Goal: Task Accomplishment & Management: Manage account settings

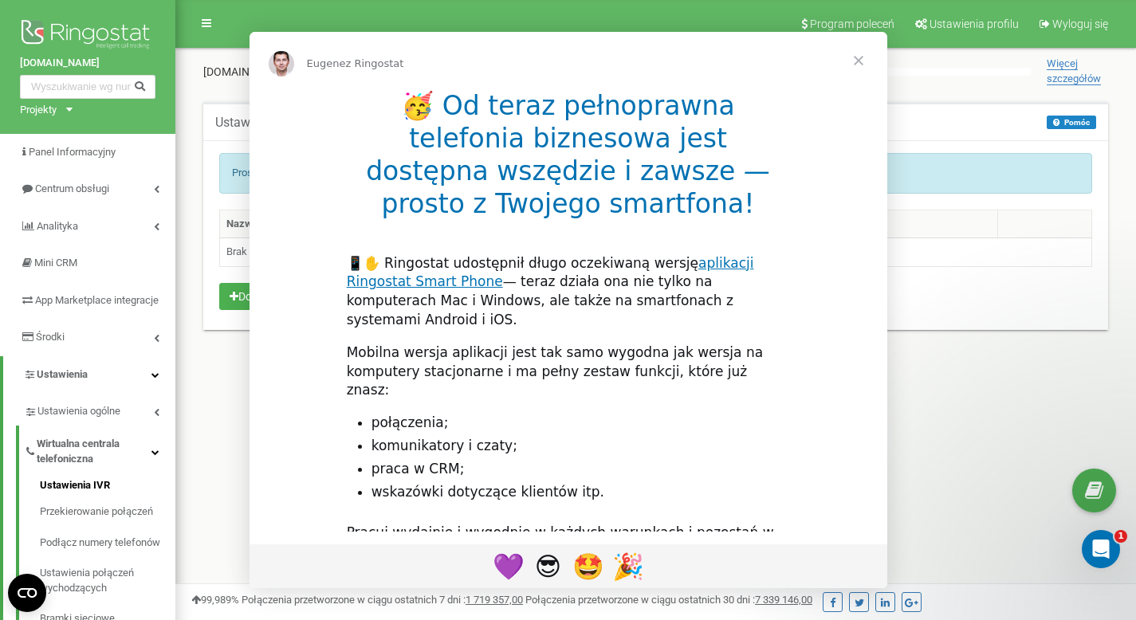
drag, startPoint x: 1147, startPoint y: 104, endPoint x: 873, endPoint y: 124, distance: 274.9
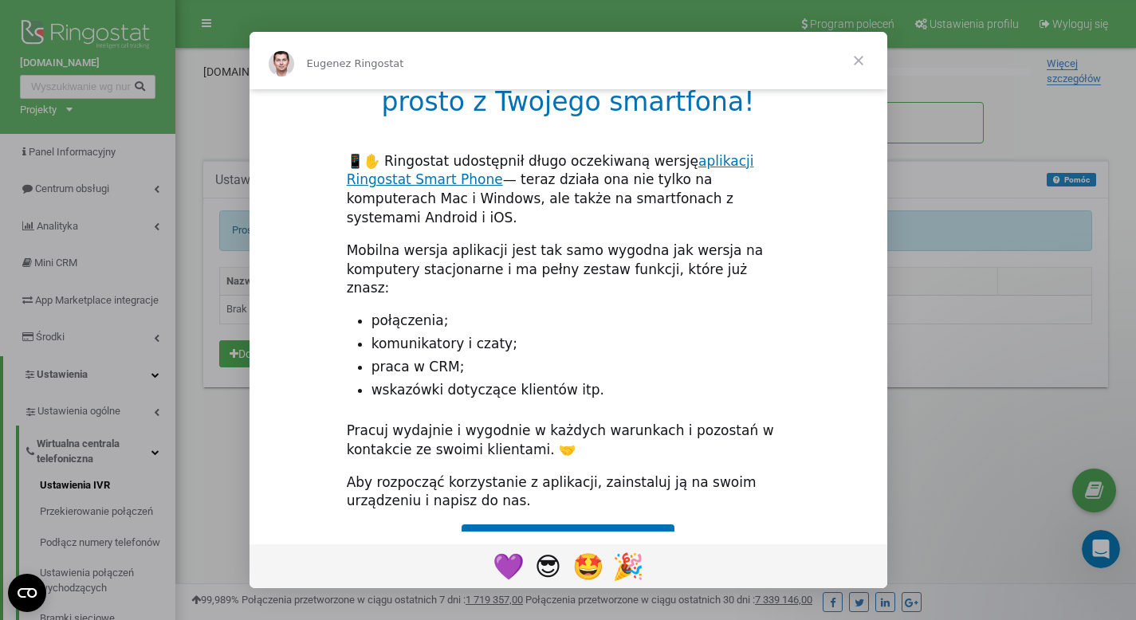
scroll to position [115, 0]
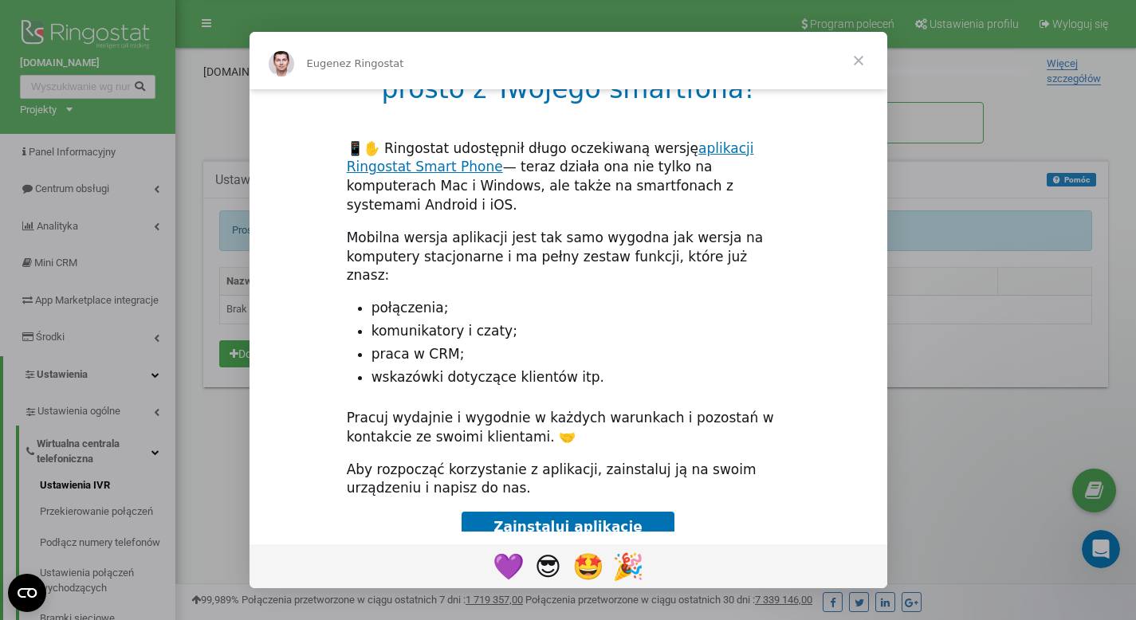
click at [858, 54] on span "Zamknij" at bounding box center [858, 60] width 57 height 57
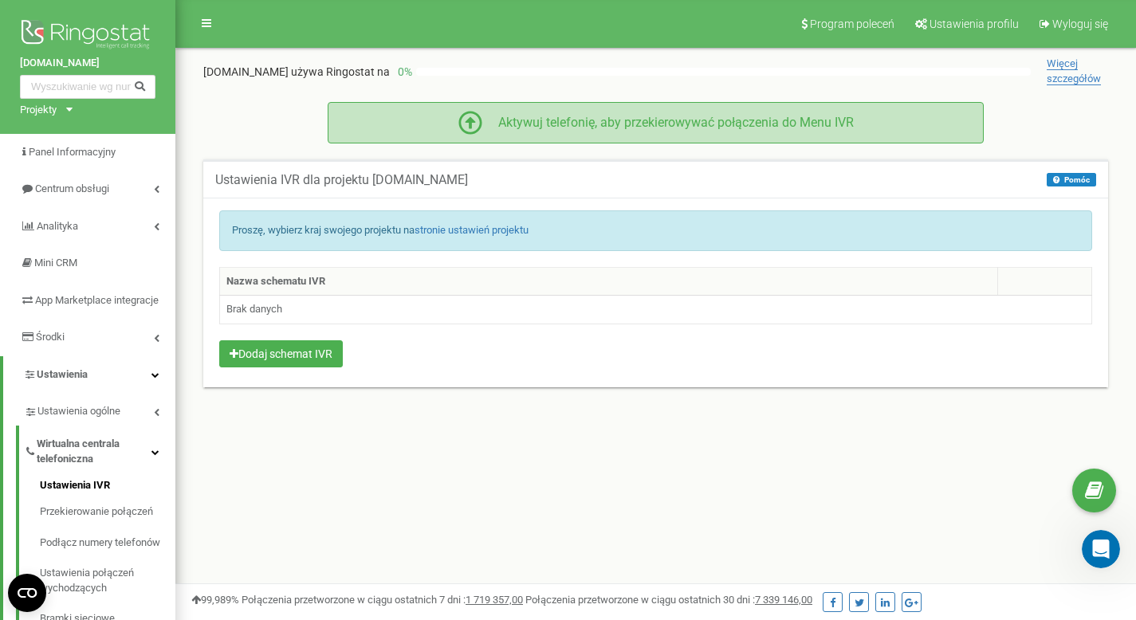
click at [593, 120] on div "Aktywuj telefonię, aby przekierowywać połączenia do Menu IVR" at bounding box center [667, 123] width 371 height 18
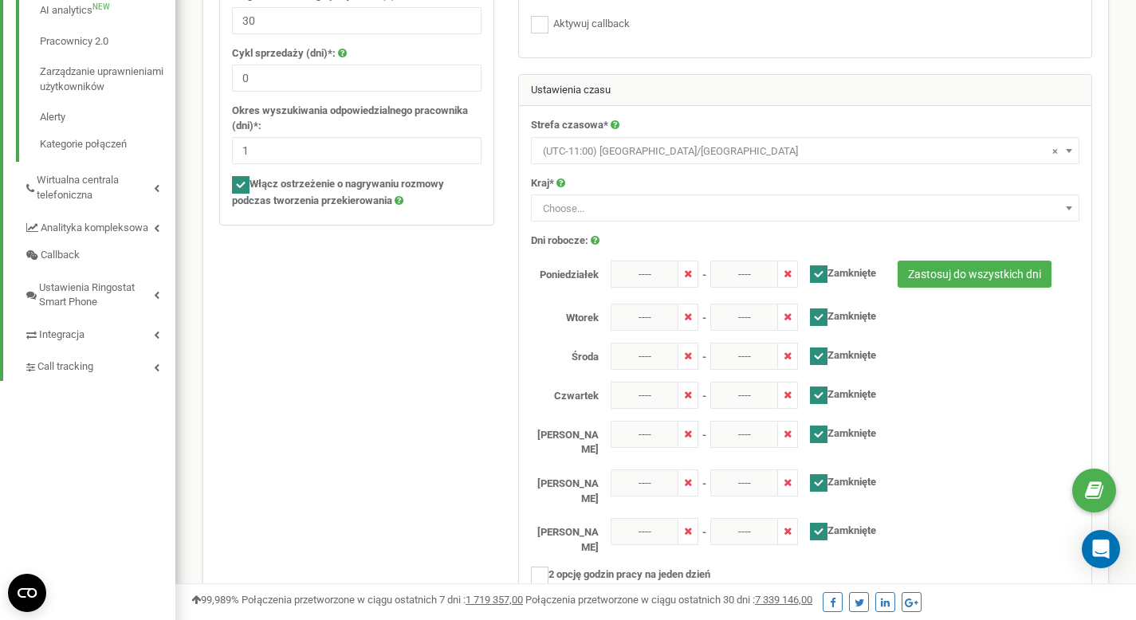
scroll to position [399, 0]
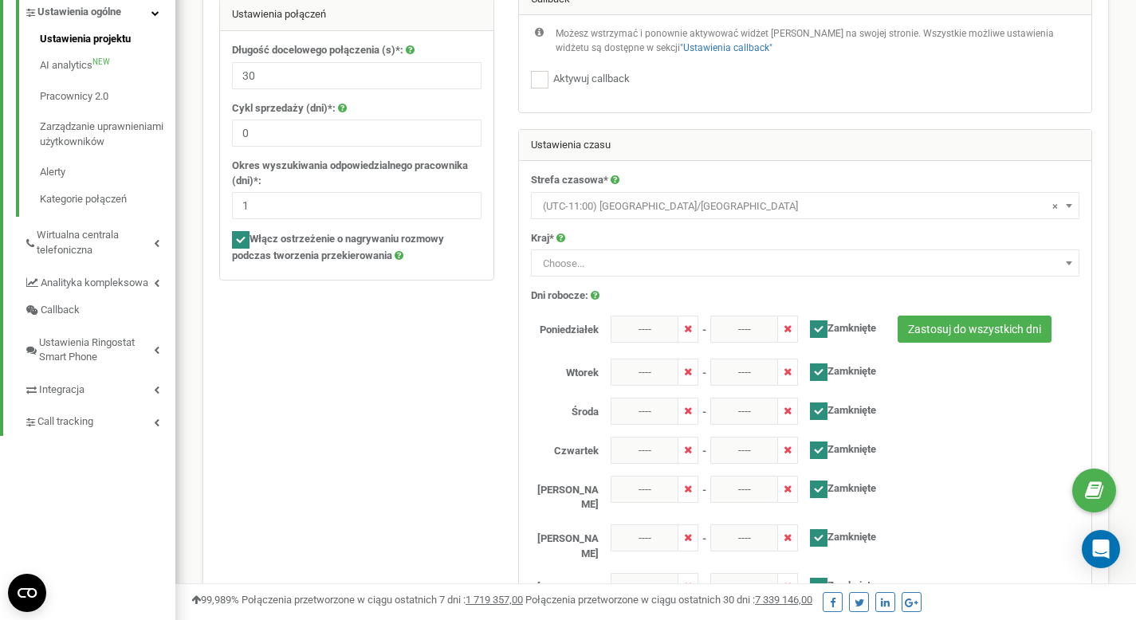
click at [1054, 249] on span "Choose..." at bounding box center [805, 262] width 548 height 27
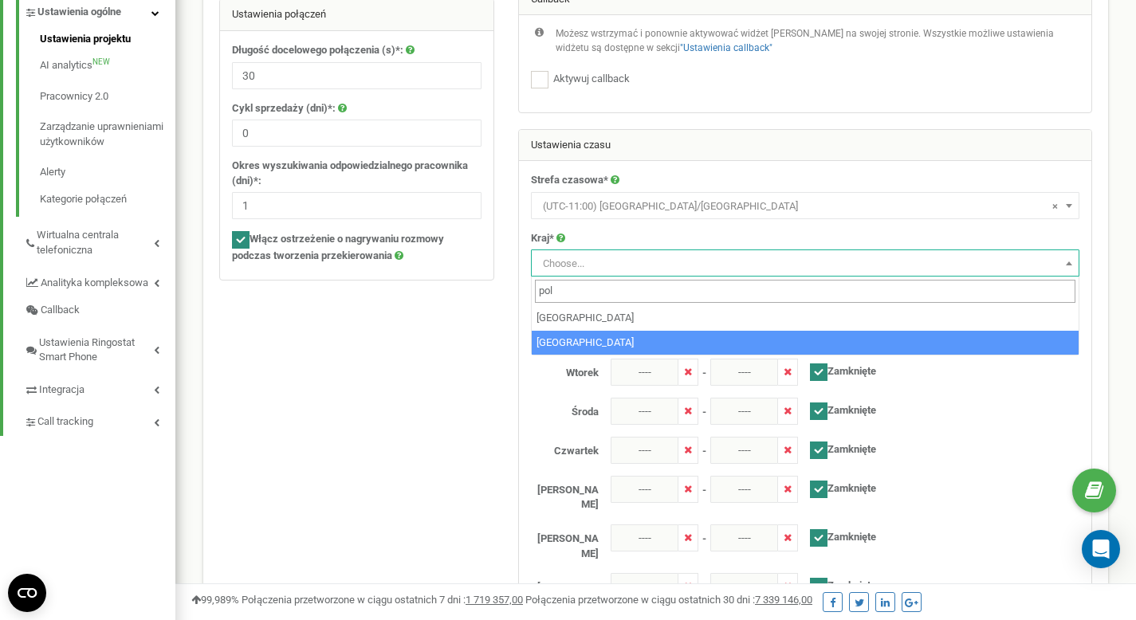
type input "pol"
select select "POL"
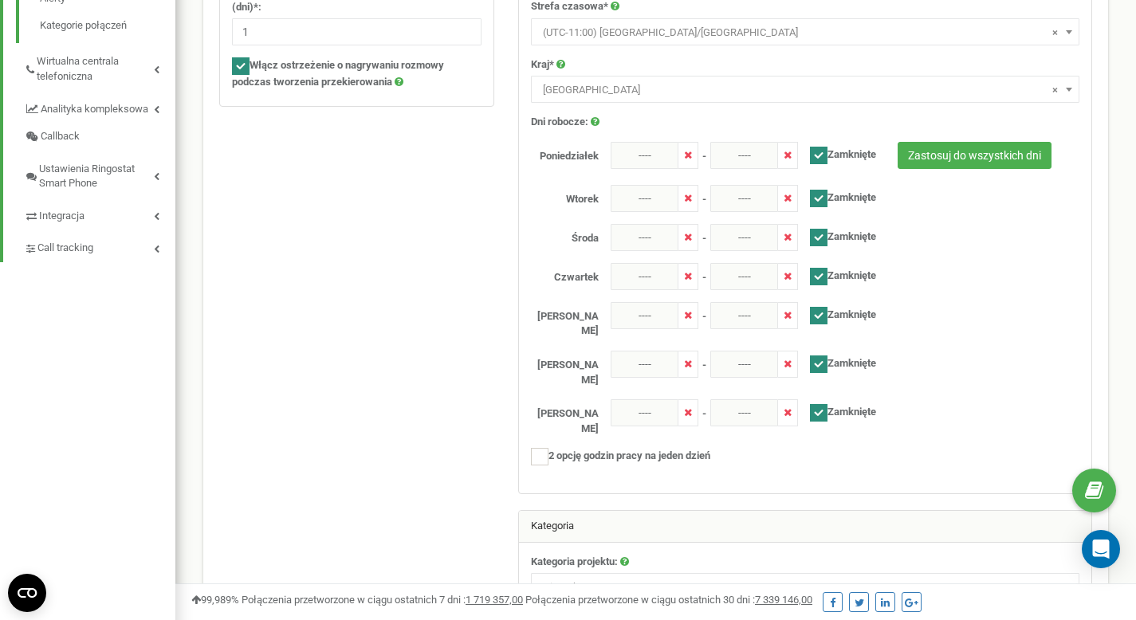
scroll to position [606, 0]
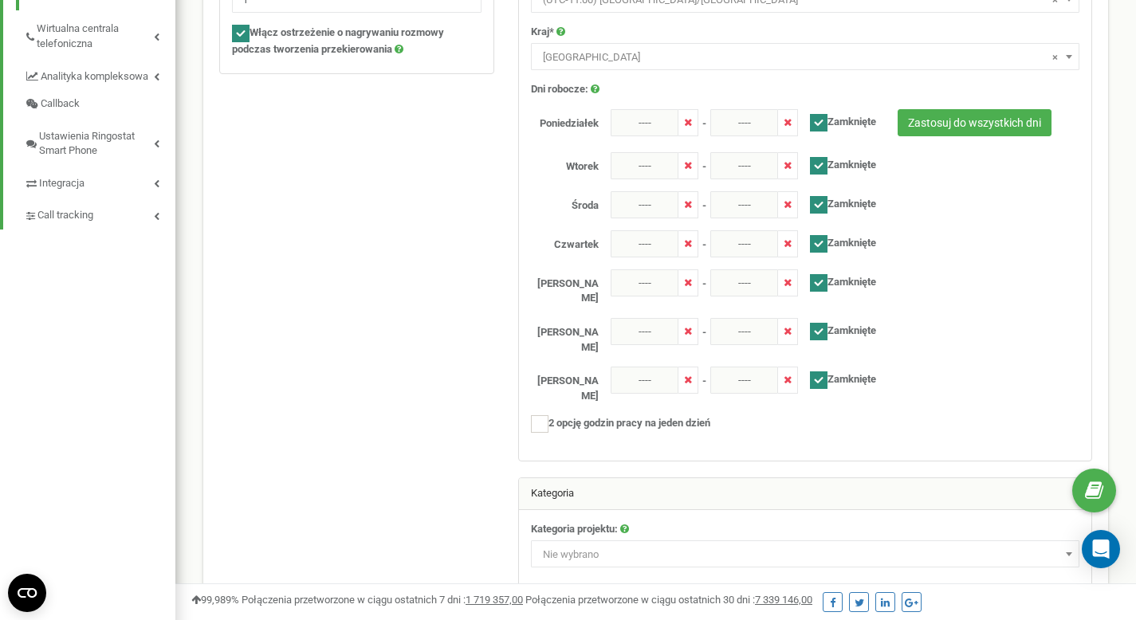
click at [820, 371] on ins at bounding box center [819, 380] width 18 height 18
checkbox input "false"
click at [816, 324] on ins at bounding box center [819, 332] width 18 height 18
checkbox input "false"
click at [822, 286] on ins at bounding box center [819, 283] width 18 height 18
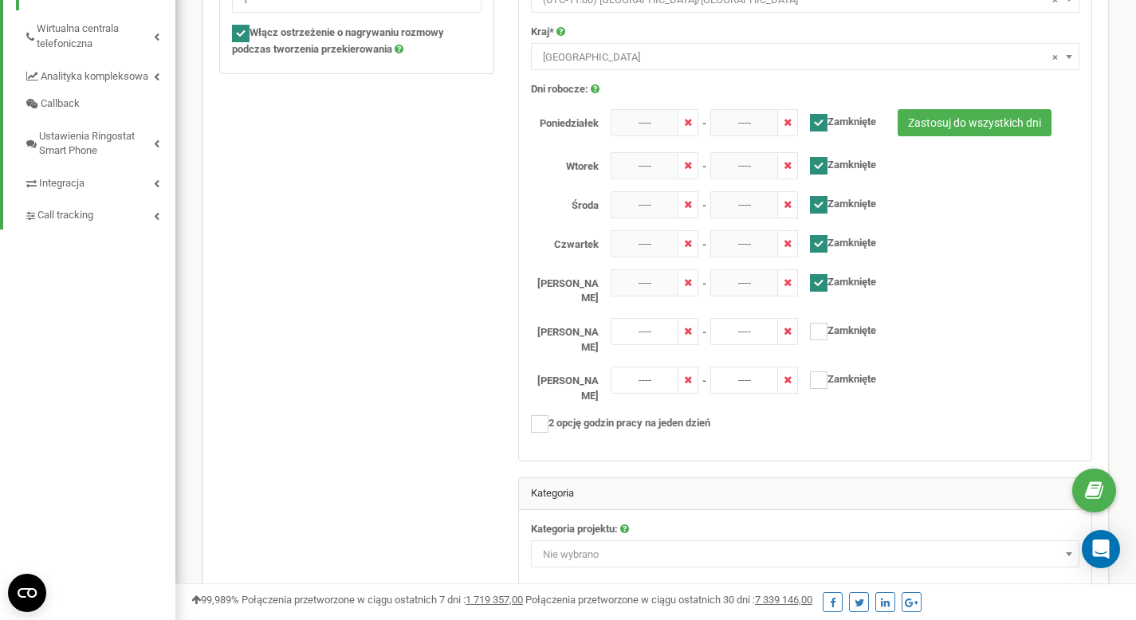
checkbox input "false"
click at [823, 231] on label "Zamknięte" at bounding box center [837, 241] width 78 height 22
checkbox input "false"
click at [817, 194] on label "Zamknięte" at bounding box center [837, 202] width 78 height 22
checkbox input "false"
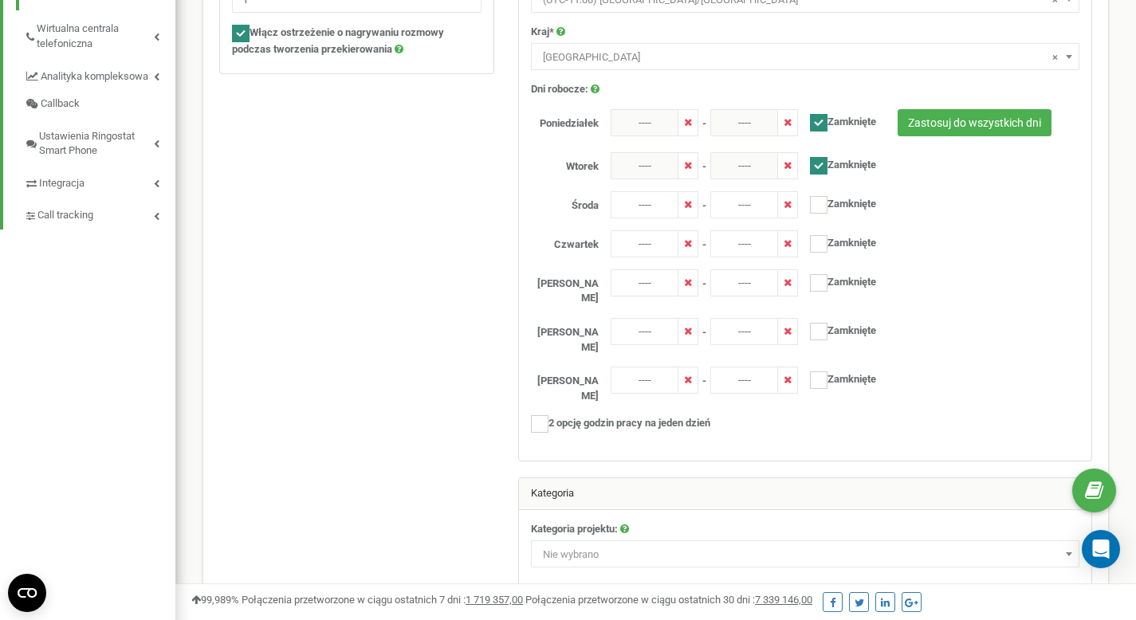
click at [819, 158] on ins at bounding box center [819, 166] width 18 height 18
checkbox input "false"
click at [819, 123] on ins at bounding box center [819, 123] width 18 height 18
checkbox input "false"
click at [647, 120] on input "----" at bounding box center [645, 122] width 68 height 27
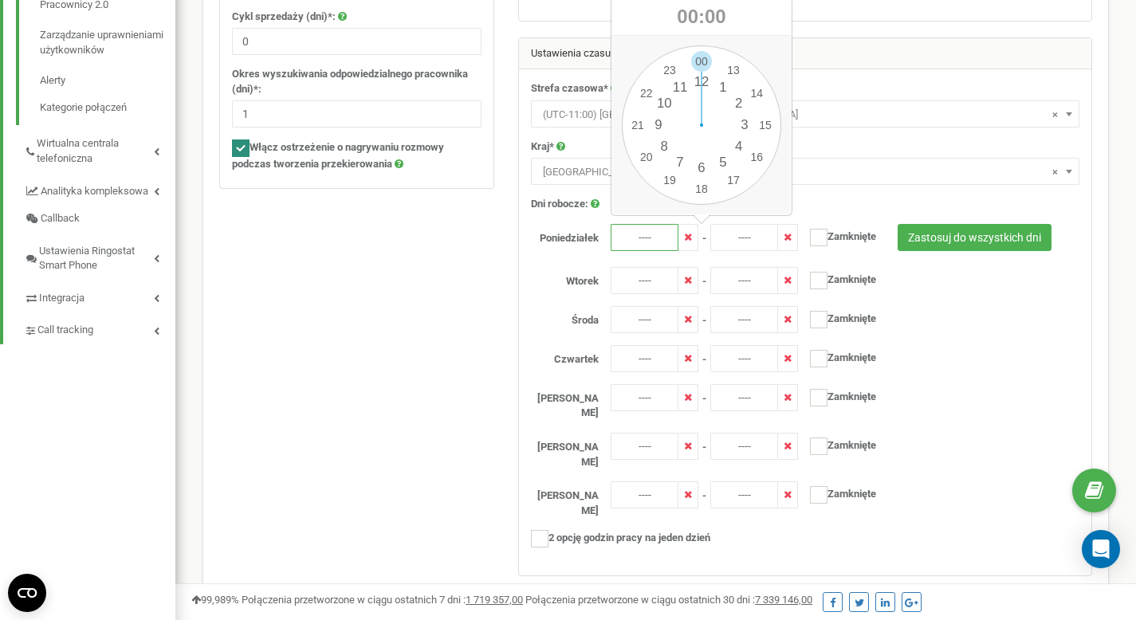
scroll to position [490, 0]
click at [733, 174] on div "00 1 2 3 4 5 6 7 8 9 10 11 12 13 14 15 16 17 18 19 20 21 22 23 00 05 10 15 20 2…" at bounding box center [701, 125] width 159 height 159
click at [693, 62] on div "00 1 2 3 4 5 6 7 8 9 10 11 12 13 14 15 16 17 18 19 20 21 22 23 00 05 10 15 20 2…" at bounding box center [701, 125] width 159 height 159
type input "17:00"
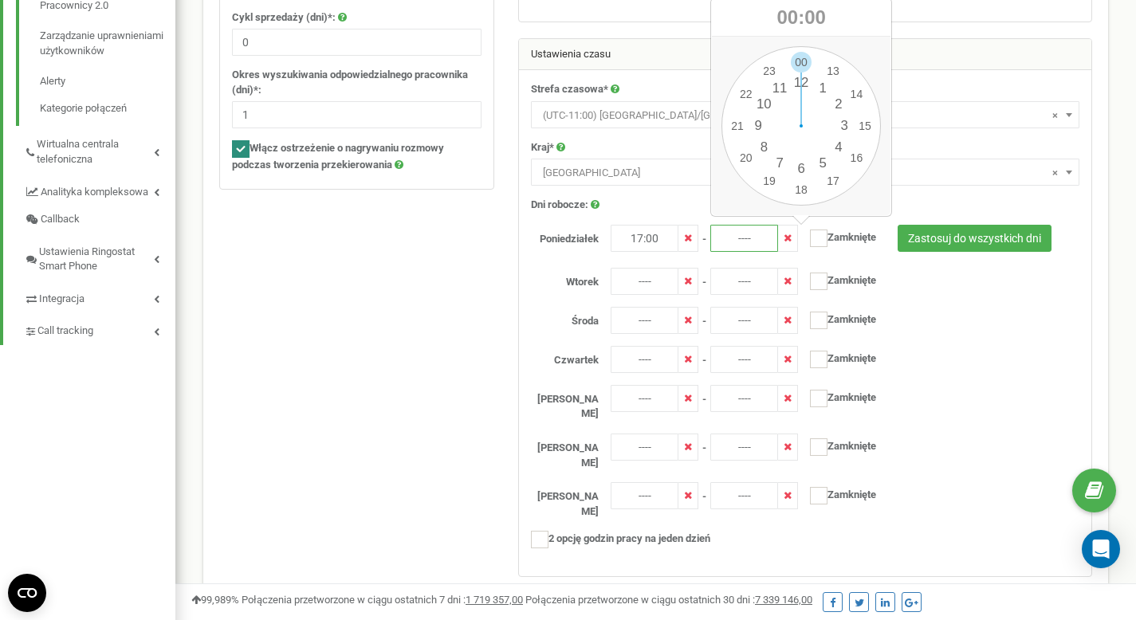
click at [744, 233] on input "----" at bounding box center [744, 238] width 68 height 27
click at [741, 150] on div "00 1 2 3 4 5 6 7 8 9 10 11 12 13 14 15 16 17 18 19 20 21 22 23 00 05 10 15 20 2…" at bounding box center [800, 125] width 159 height 159
click at [802, 59] on div "00 1 2 3 4 5 6 7 8 9 10 11 12 13 14 15 16 17 18 19 20 21 22 23 00 05 10 15 20 2…" at bounding box center [800, 127] width 159 height 159
type input "20:00"
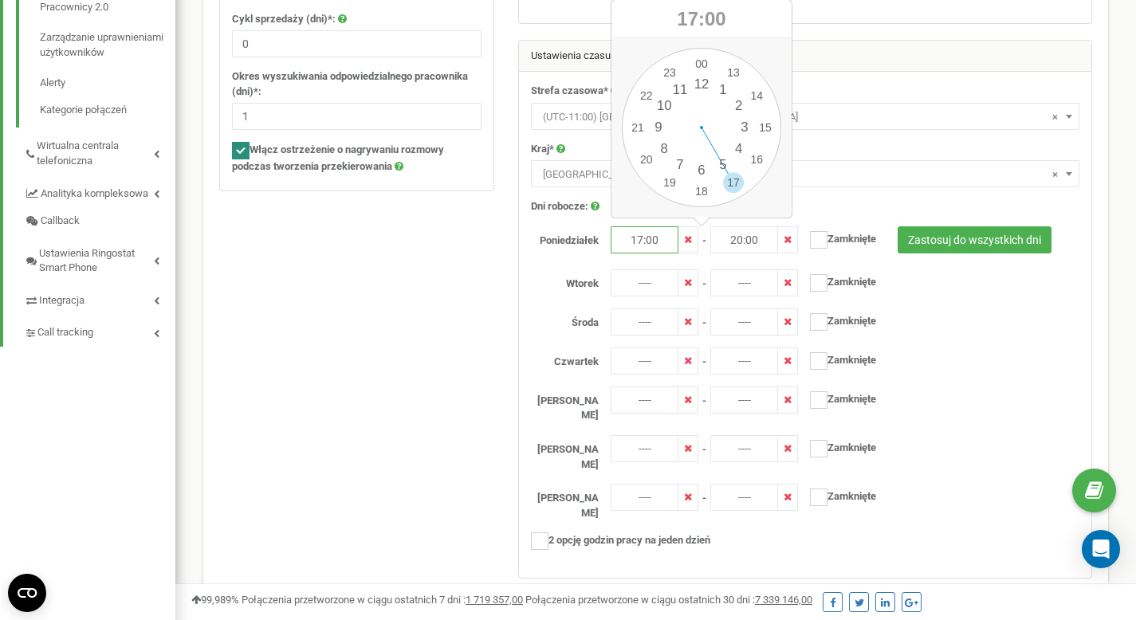
click at [646, 246] on input "17:00" at bounding box center [645, 239] width 68 height 27
click at [757, 149] on div "00 1 2 3 4 5 6 7 8 9 10 11 12 13 14 15 16 17 18 19 20 21 22 23 00 05 10 15 20 2…" at bounding box center [701, 127] width 159 height 159
click at [700, 63] on div "00 1 2 3 4 5 6 7 8 9 10 11 12 13 14 15 16 17 18 19 20 21 22 23 00 05 10 15 20 2…" at bounding box center [701, 127] width 159 height 159
type input "16:00"
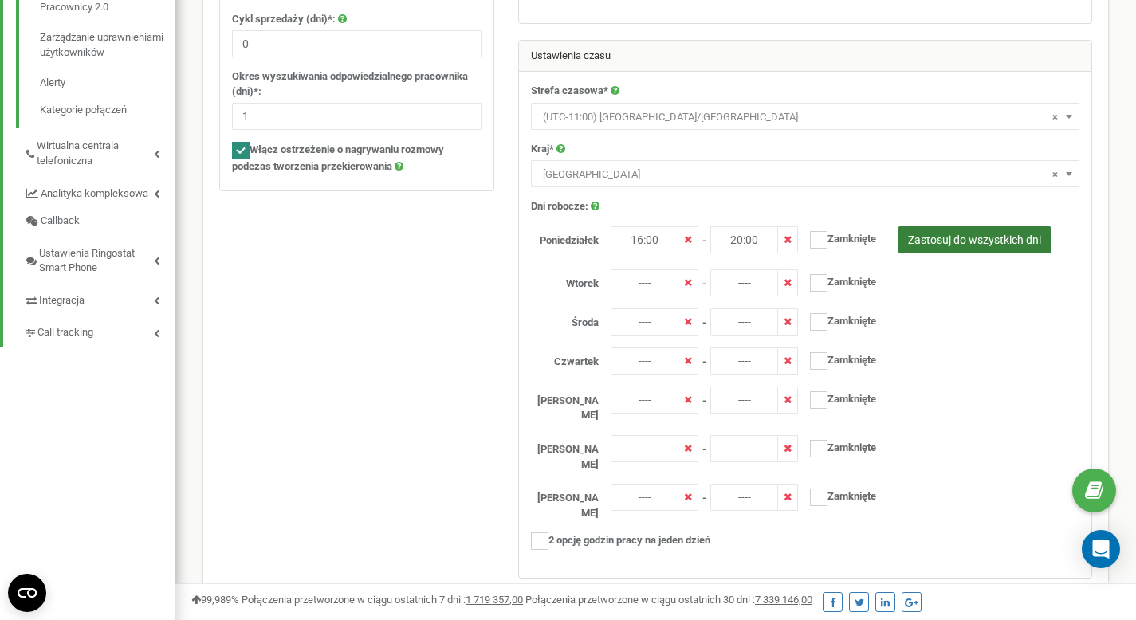
click at [909, 233] on button "Zastosuj do wszystkich dni" at bounding box center [975, 239] width 154 height 27
type input "16:00"
type input "20:00"
type input "16:00"
type input "20:00"
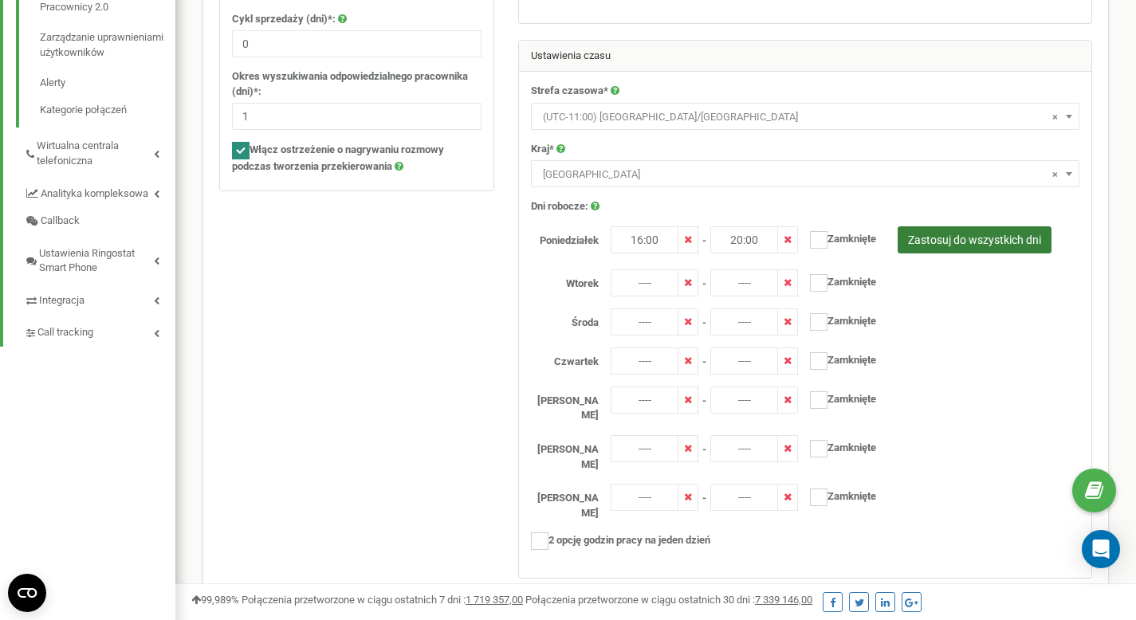
type input "16:00"
type input "20:00"
type input "16:00"
type input "20:00"
type input "16:00"
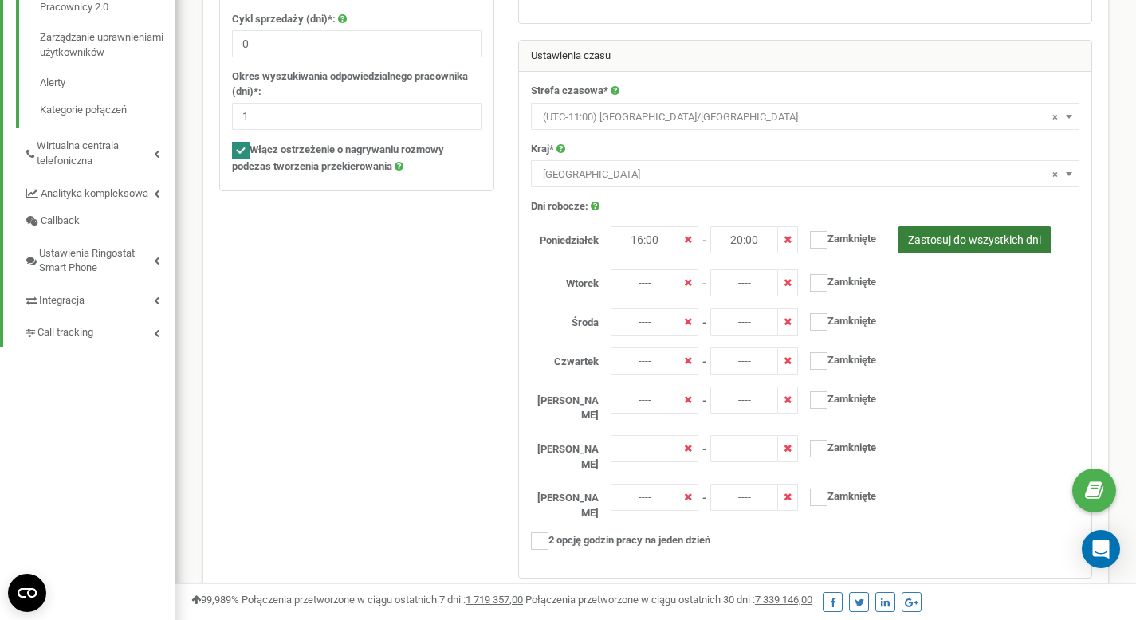
type input "20:00"
type input "16:00"
type input "20:00"
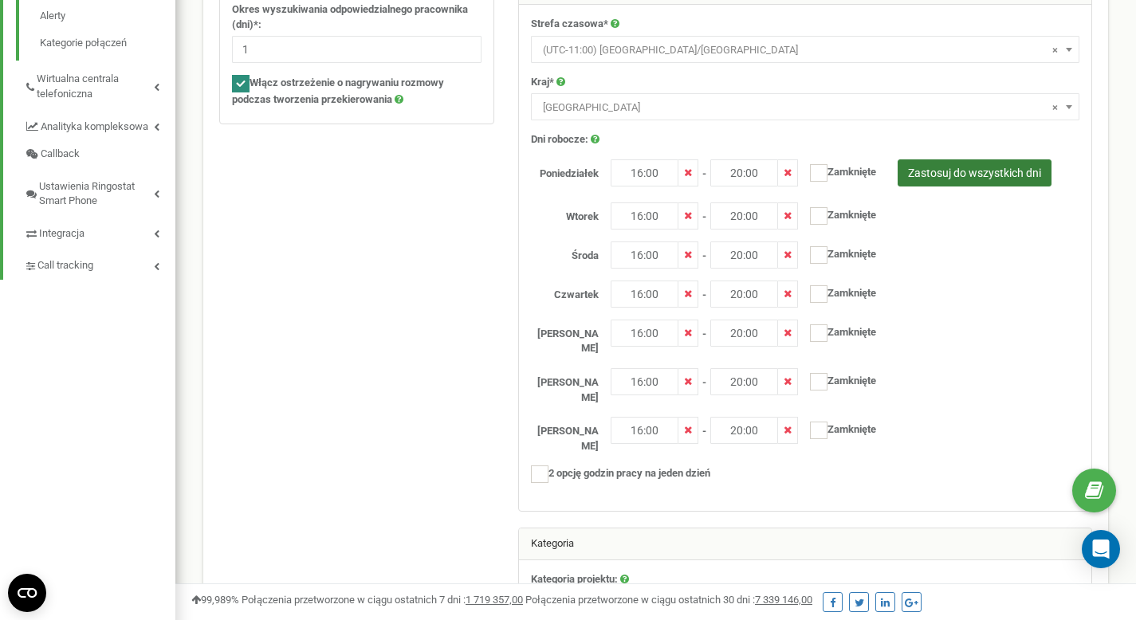
scroll to position [678, 0]
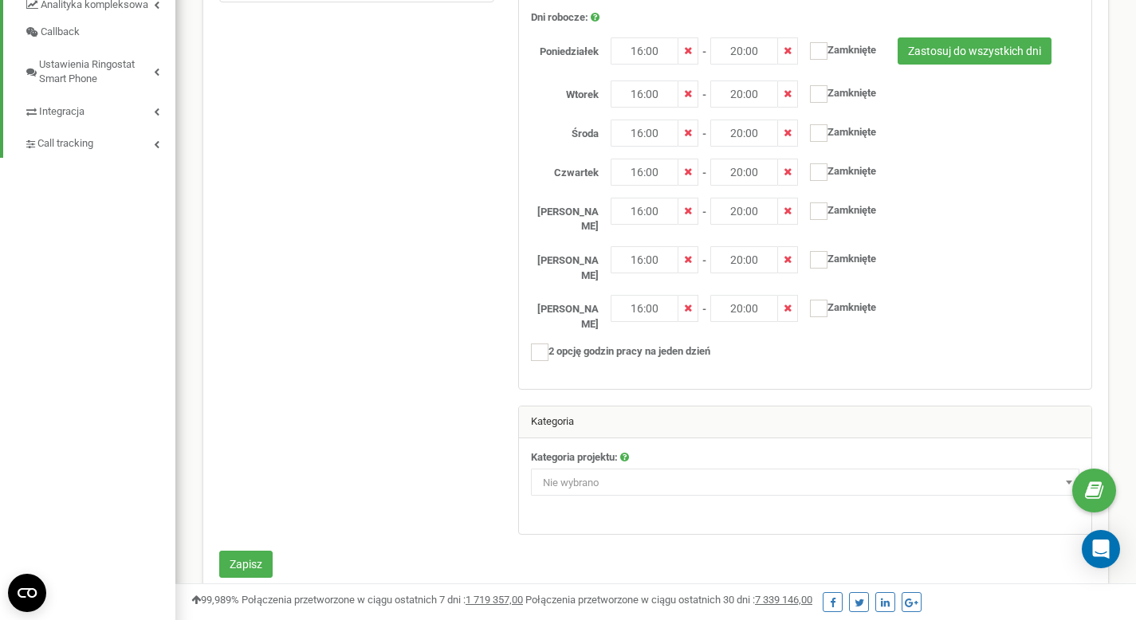
click at [785, 472] on span "Nie wybrano" at bounding box center [804, 483] width 537 height 22
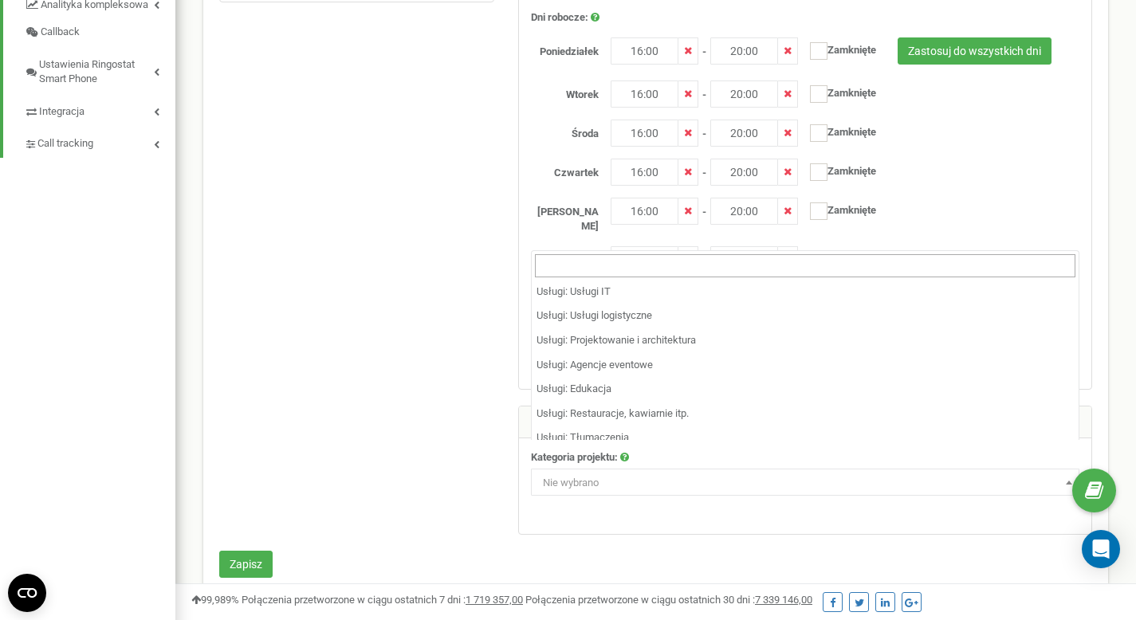
scroll to position [1161, 0]
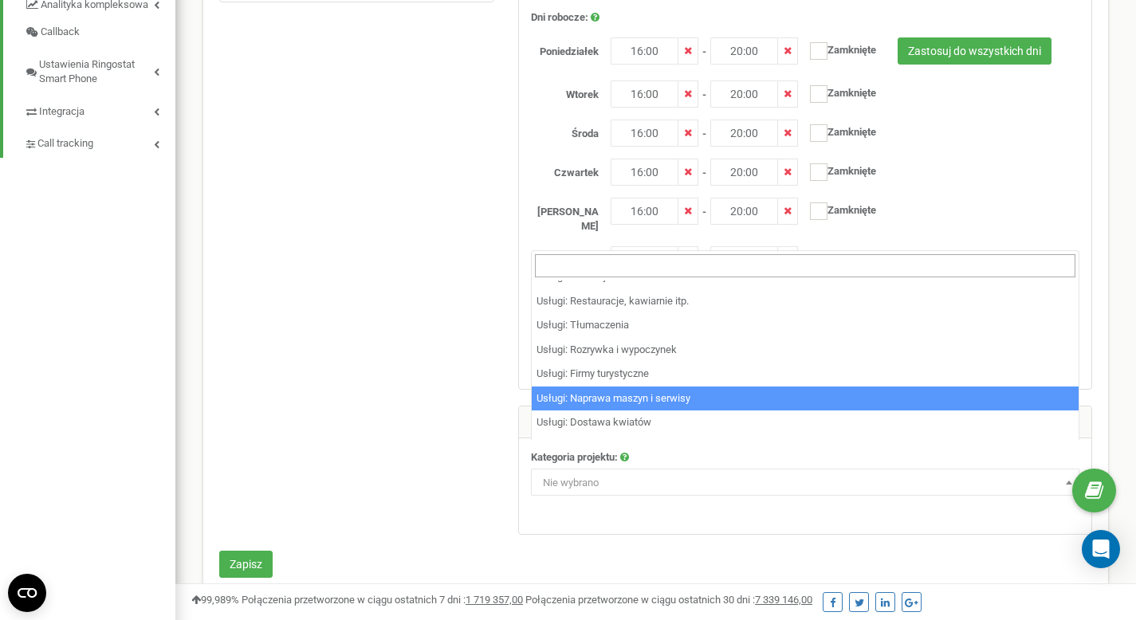
select select "53"
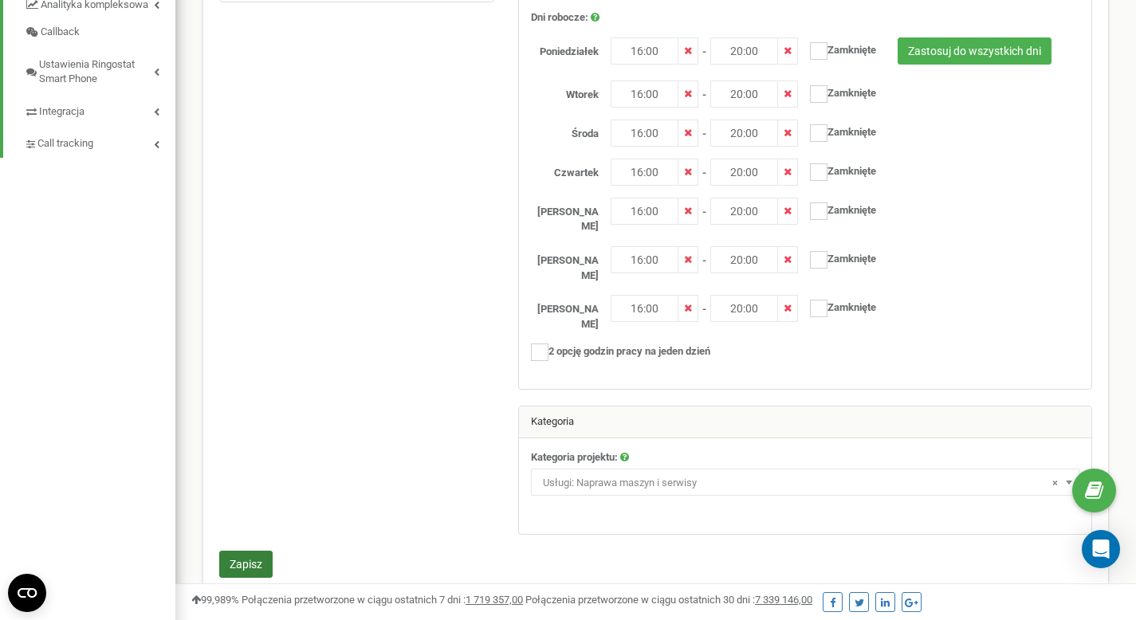
click at [242, 551] on button "Zapisz" at bounding box center [245, 564] width 53 height 27
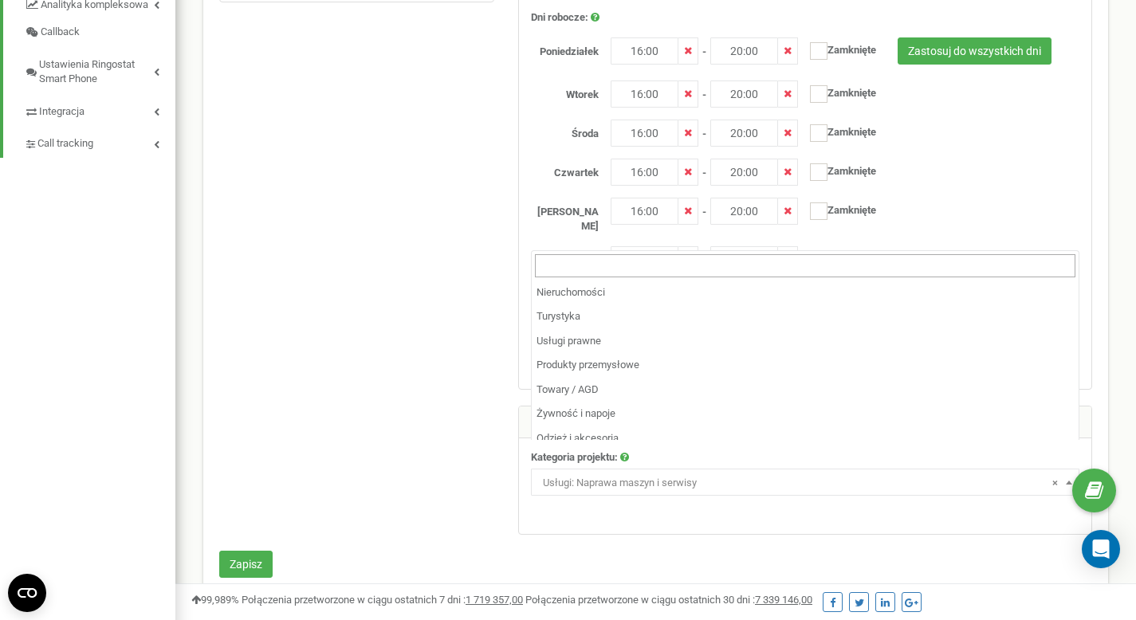
click at [666, 472] on span "× Usługi: Naprawa maszyn i serwisy" at bounding box center [804, 483] width 537 height 22
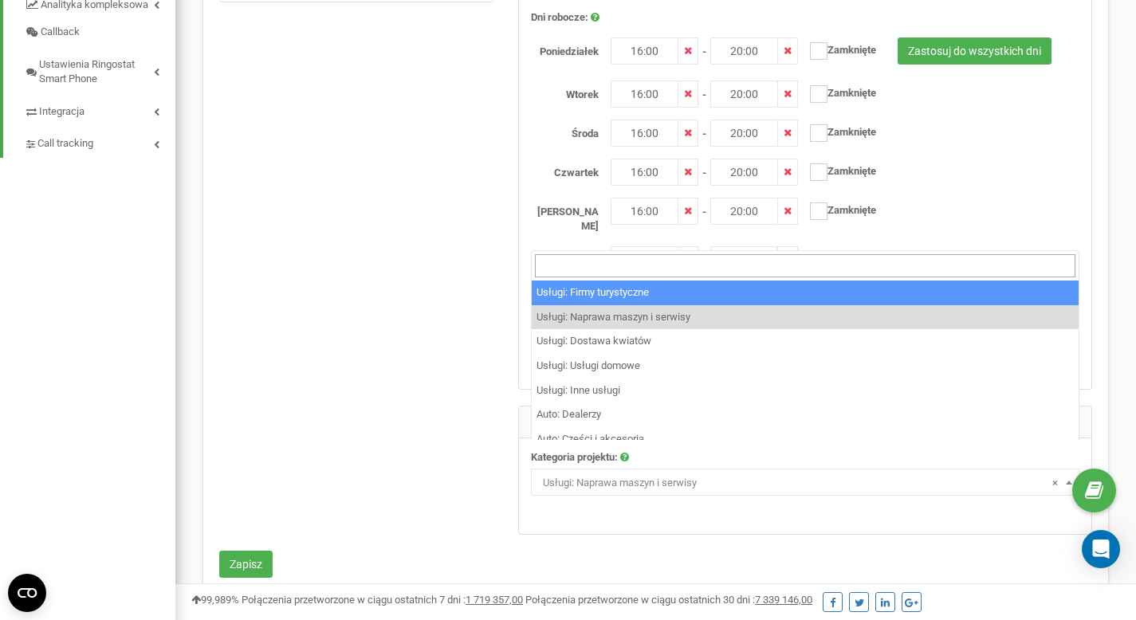
click at [907, 261] on input "search" at bounding box center [805, 265] width 540 height 23
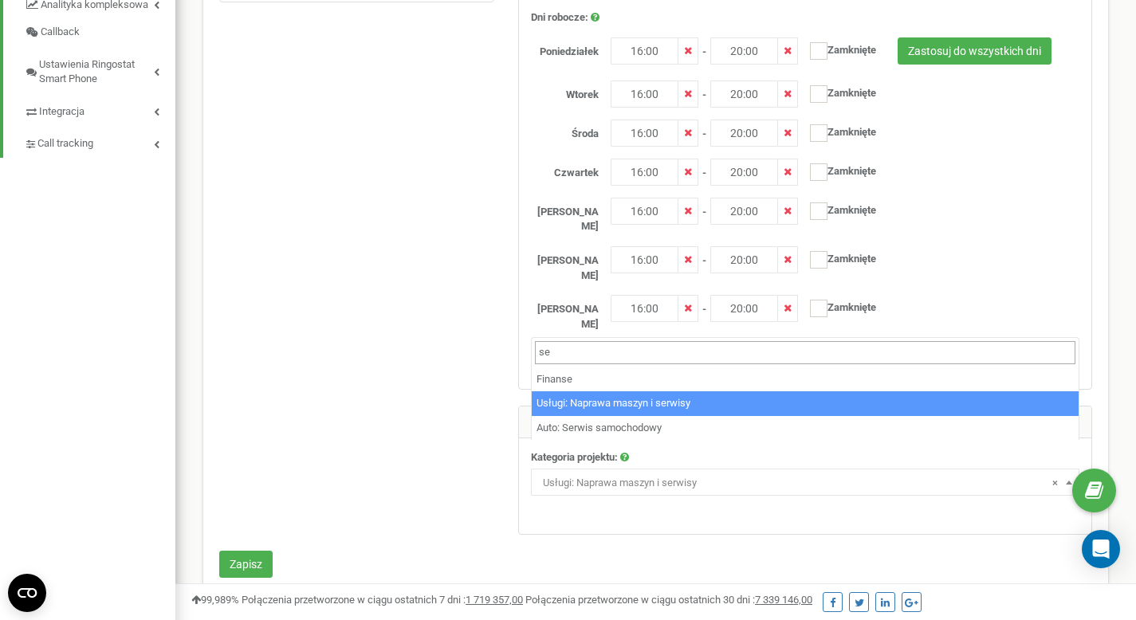
scroll to position [0, 0]
type input "ser"
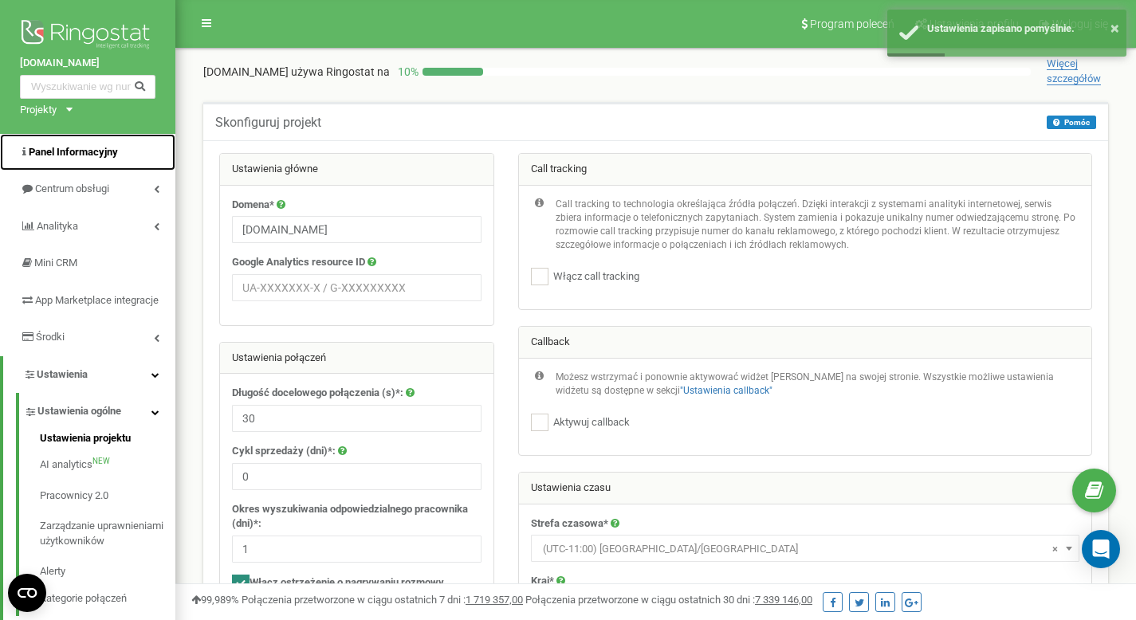
click at [92, 169] on link "Panel Informacyjny" at bounding box center [87, 152] width 175 height 37
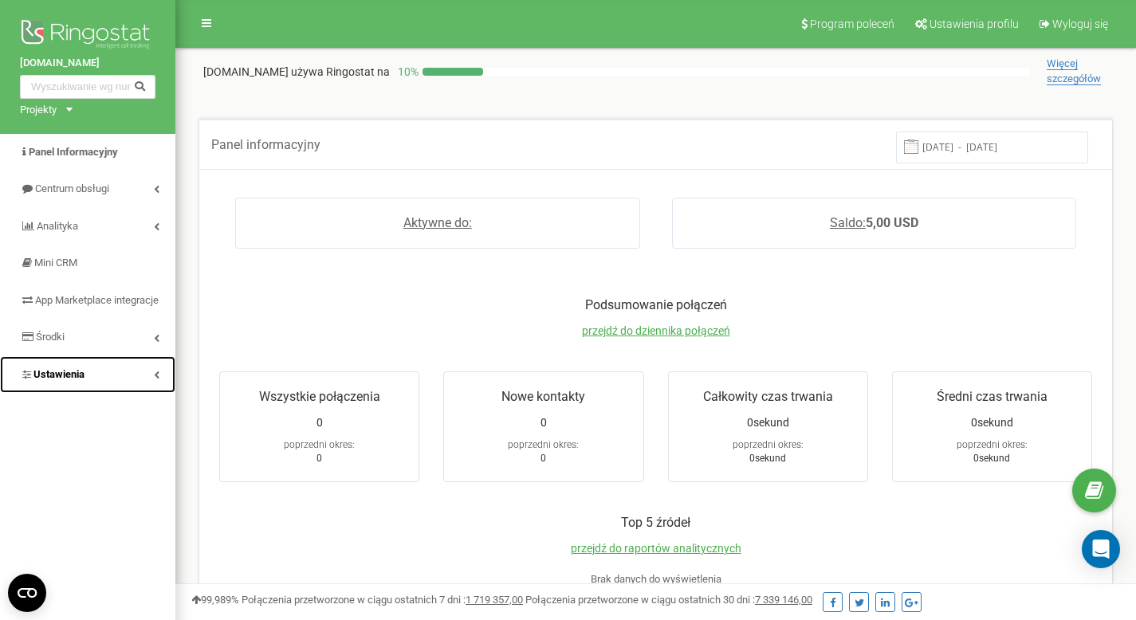
click at [84, 380] on span "Ustawienia" at bounding box center [58, 374] width 51 height 12
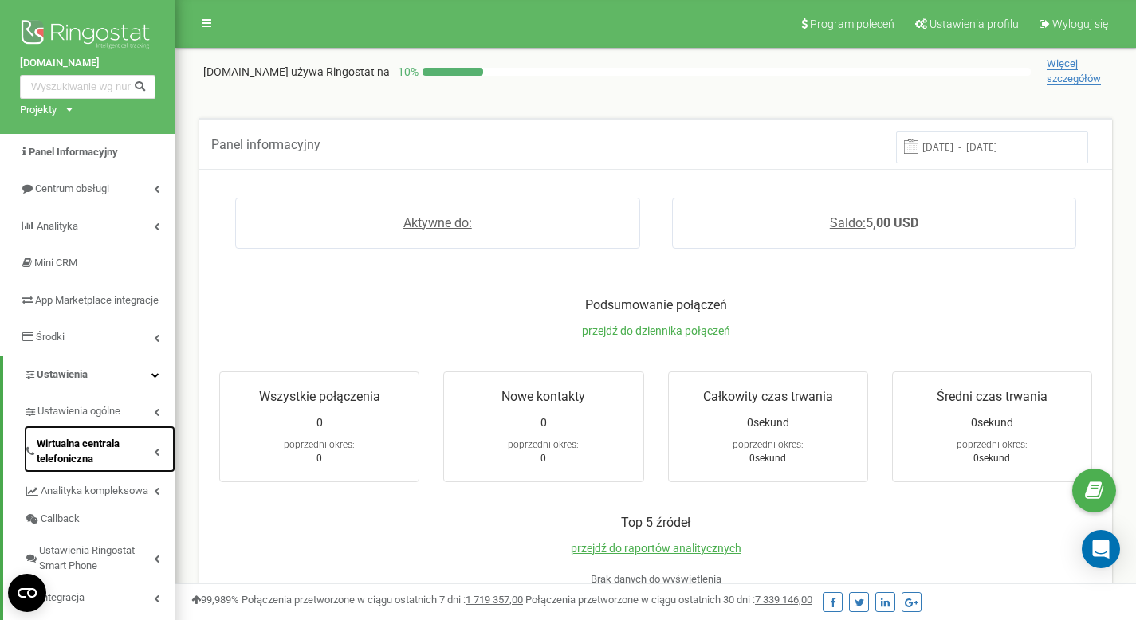
click at [91, 466] on span "Wirtualna centrala telefoniczna" at bounding box center [95, 451] width 117 height 29
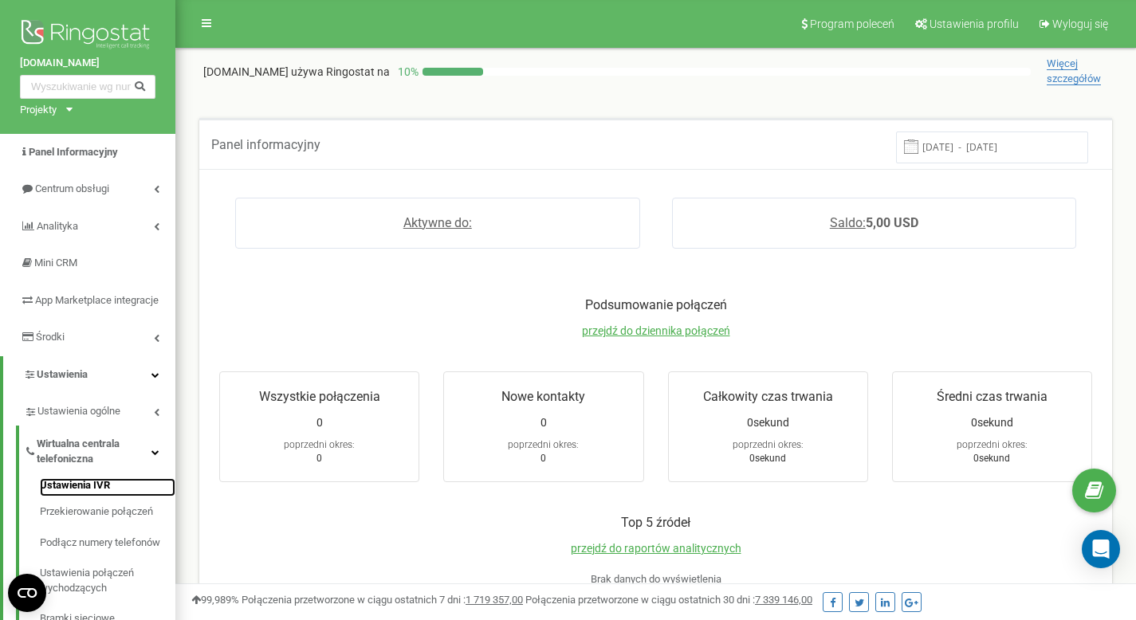
click at [104, 497] on link "Ustawienia IVR" at bounding box center [108, 487] width 136 height 19
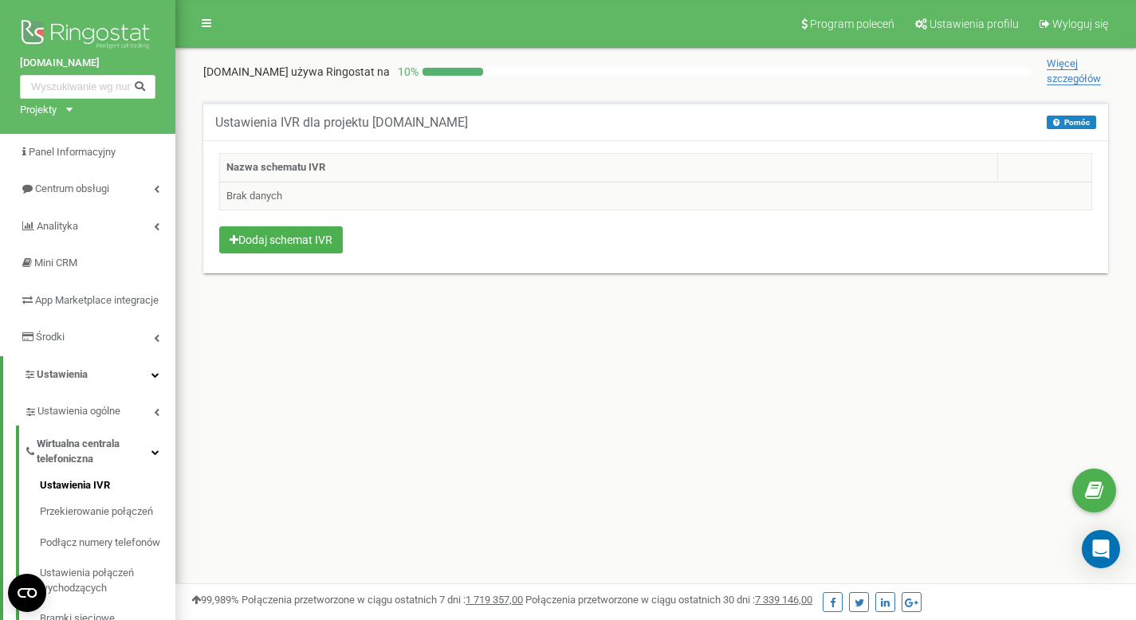
click at [393, 190] on td "Brak danych" at bounding box center [656, 196] width 872 height 29
click at [330, 245] on button "Dodaj schemat IVR" at bounding box center [281, 239] width 124 height 27
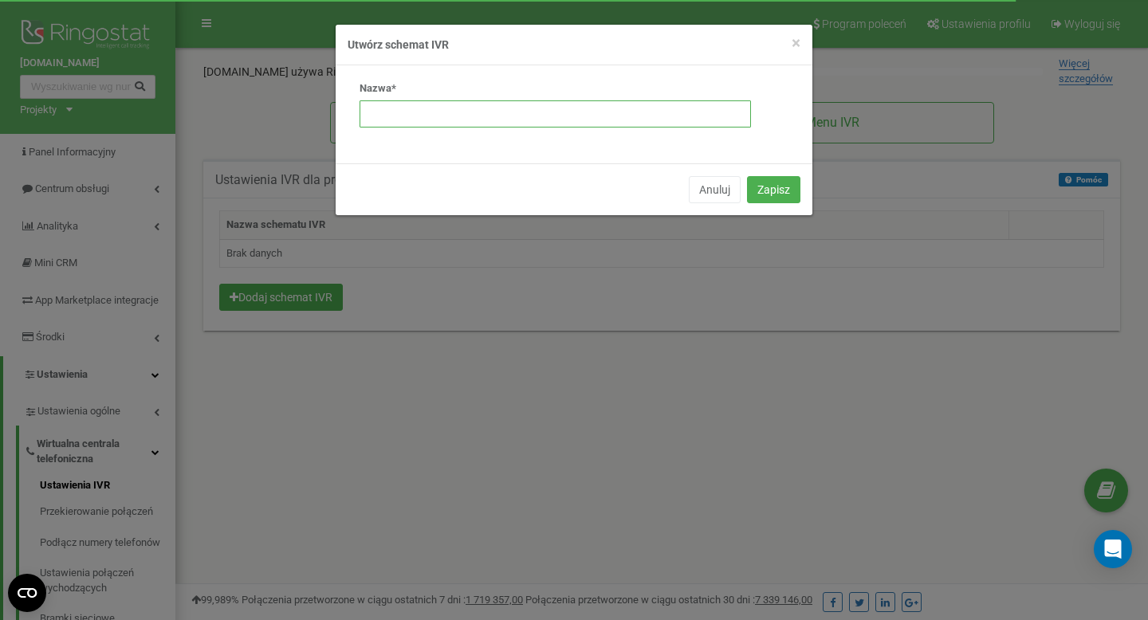
click at [552, 100] on input "text" at bounding box center [554, 113] width 391 height 27
type input "test"
click at [747, 176] on button "Zapisz" at bounding box center [773, 189] width 53 height 27
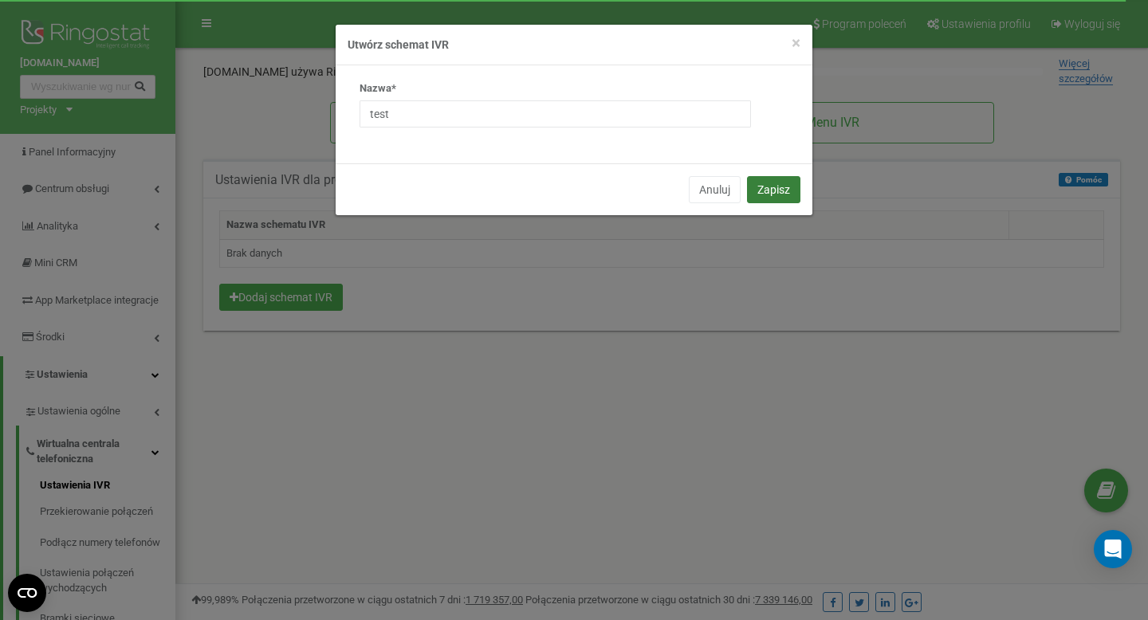
click at [766, 193] on button "Zapisz" at bounding box center [773, 189] width 53 height 27
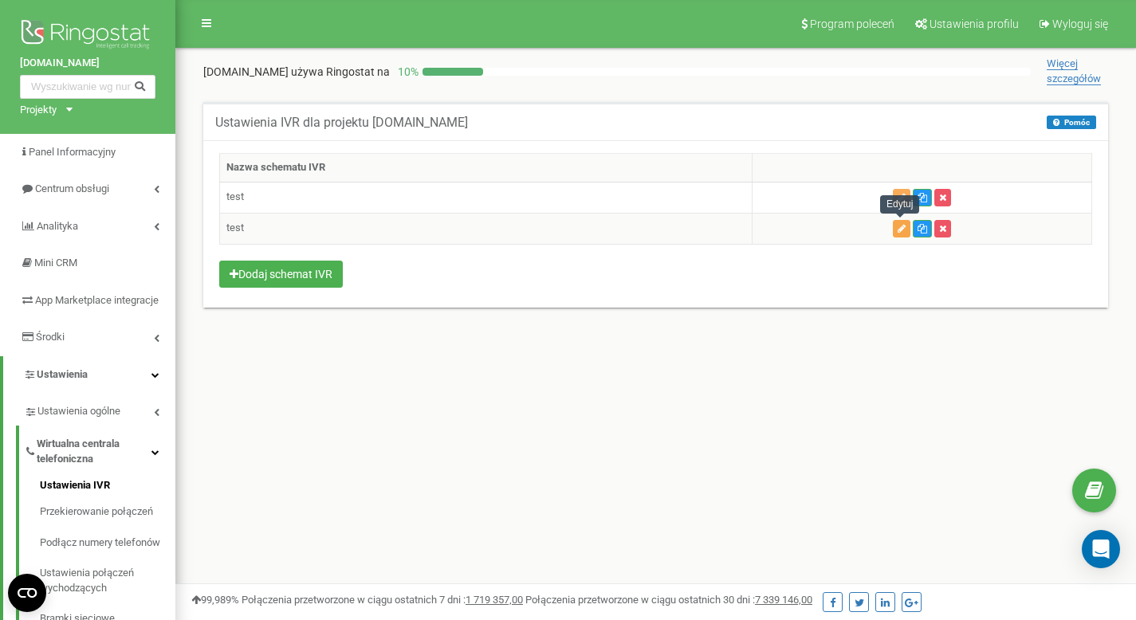
click at [893, 226] on button "button" at bounding box center [902, 229] width 18 height 18
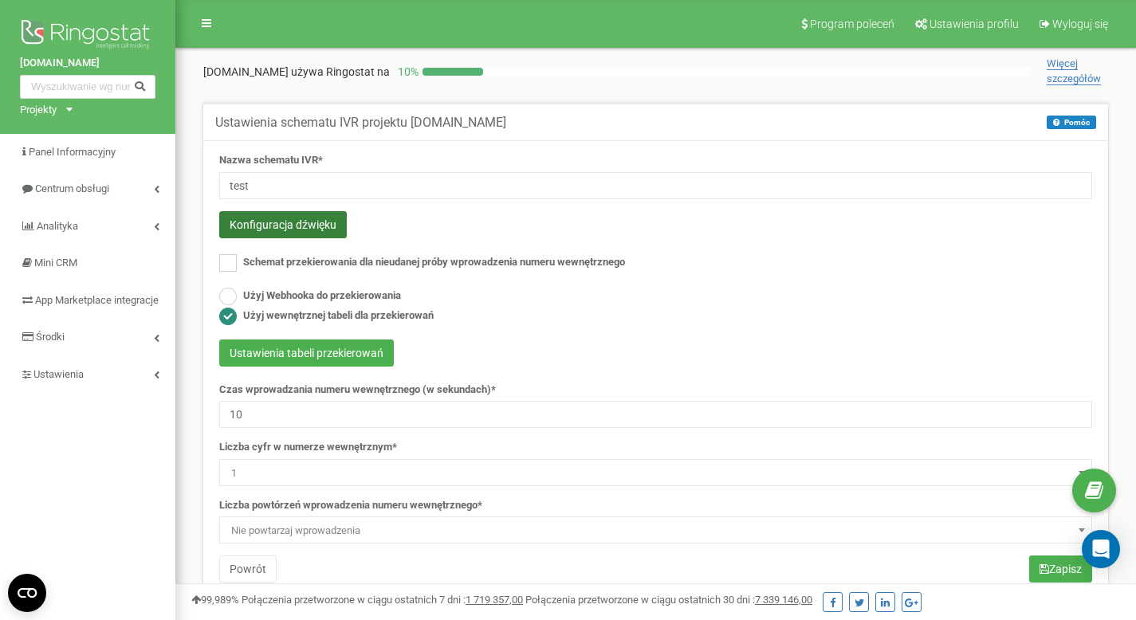
click at [294, 236] on button "Konfiguracja dźwięku" at bounding box center [283, 224] width 128 height 27
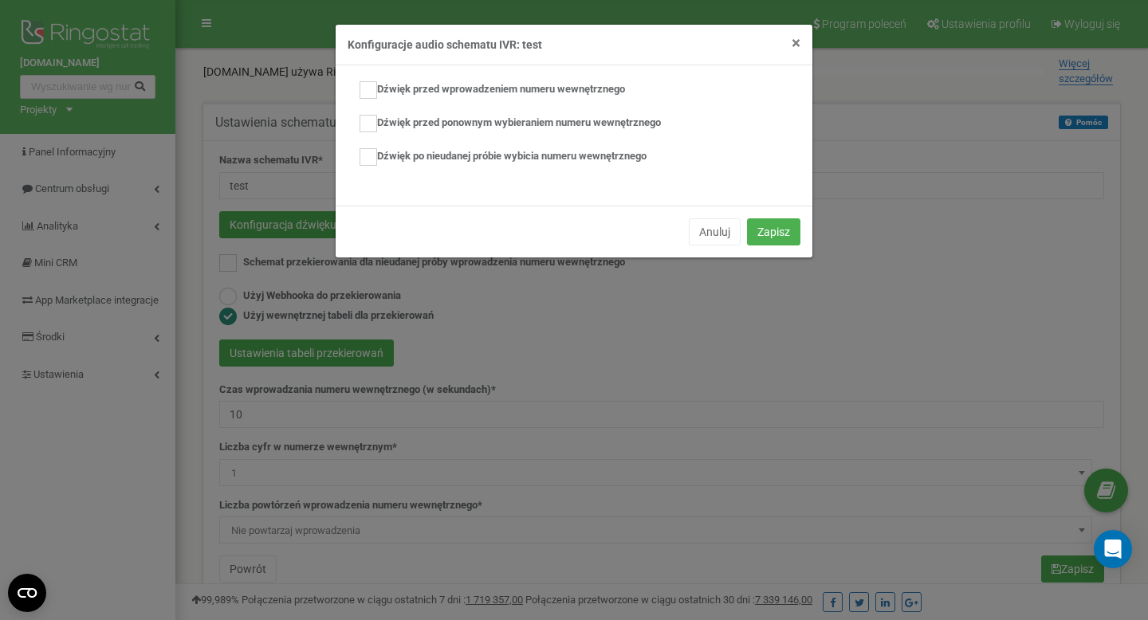
click at [792, 45] on span "×" at bounding box center [796, 42] width 9 height 19
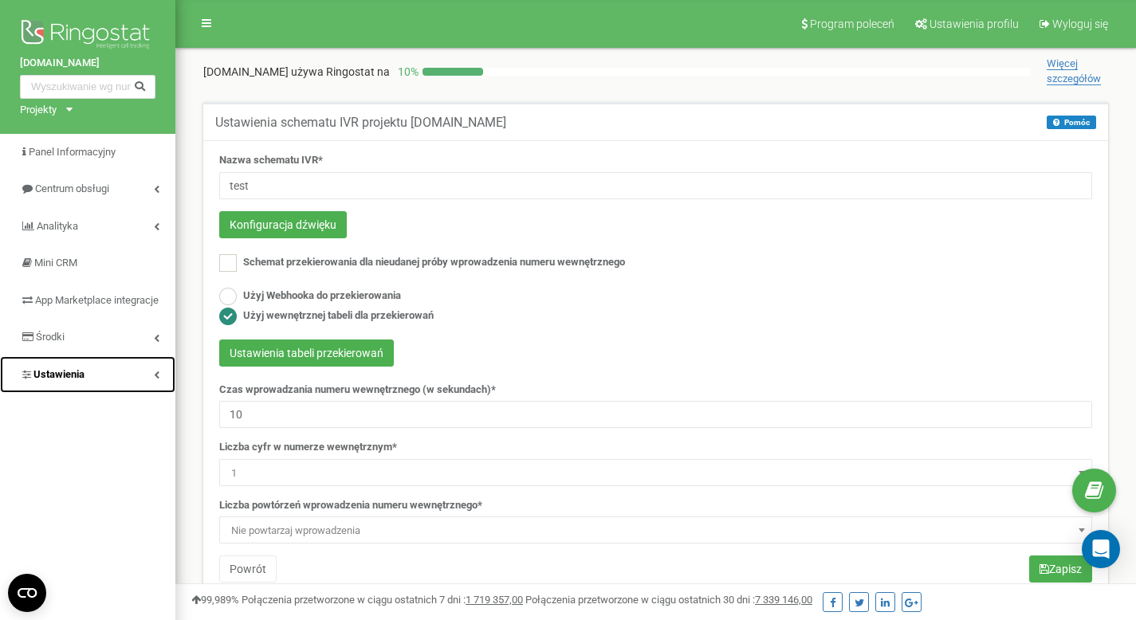
click at [73, 383] on span "Ustawienia" at bounding box center [52, 374] width 65 height 15
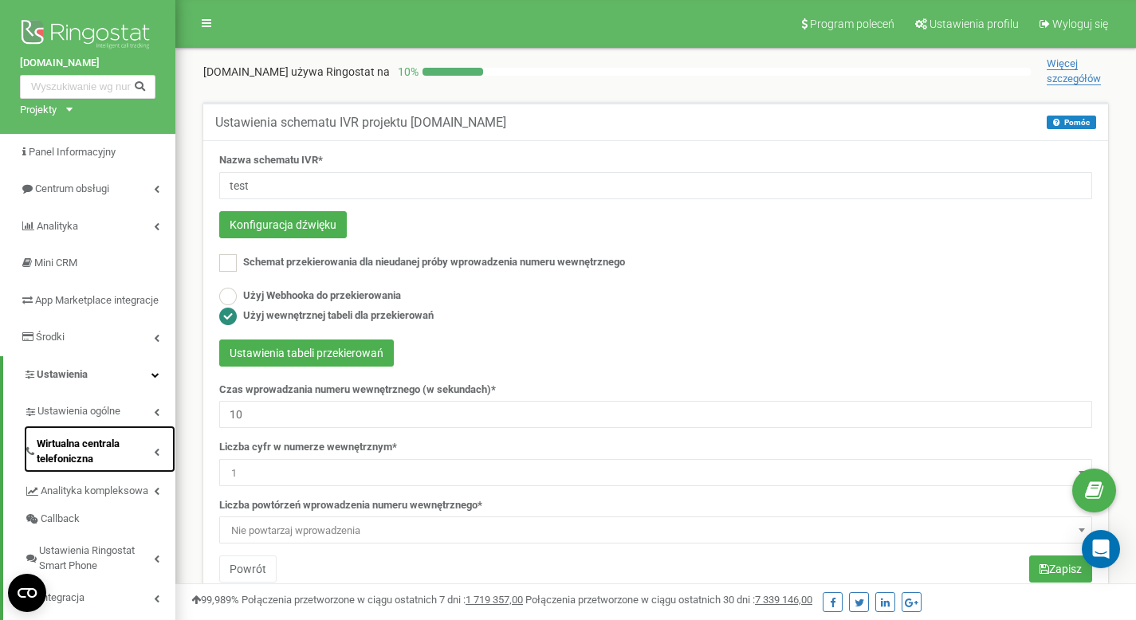
click at [84, 466] on span "Wirtualna centrala telefoniczna" at bounding box center [95, 451] width 117 height 29
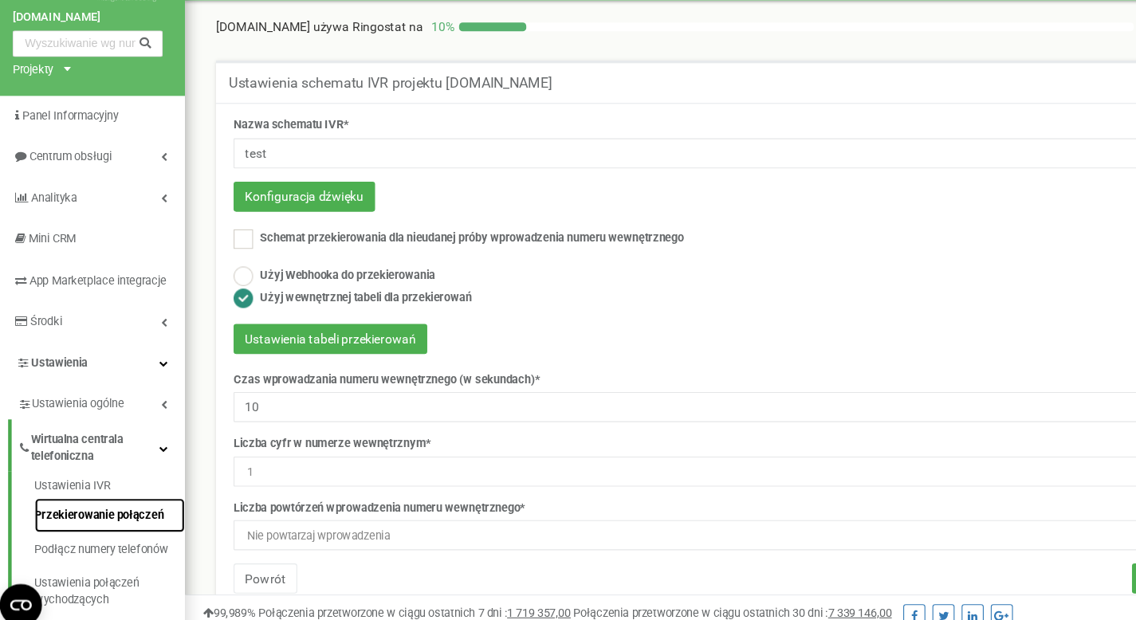
click at [92, 524] on link "Przekierowanie połączeń" at bounding box center [108, 512] width 136 height 31
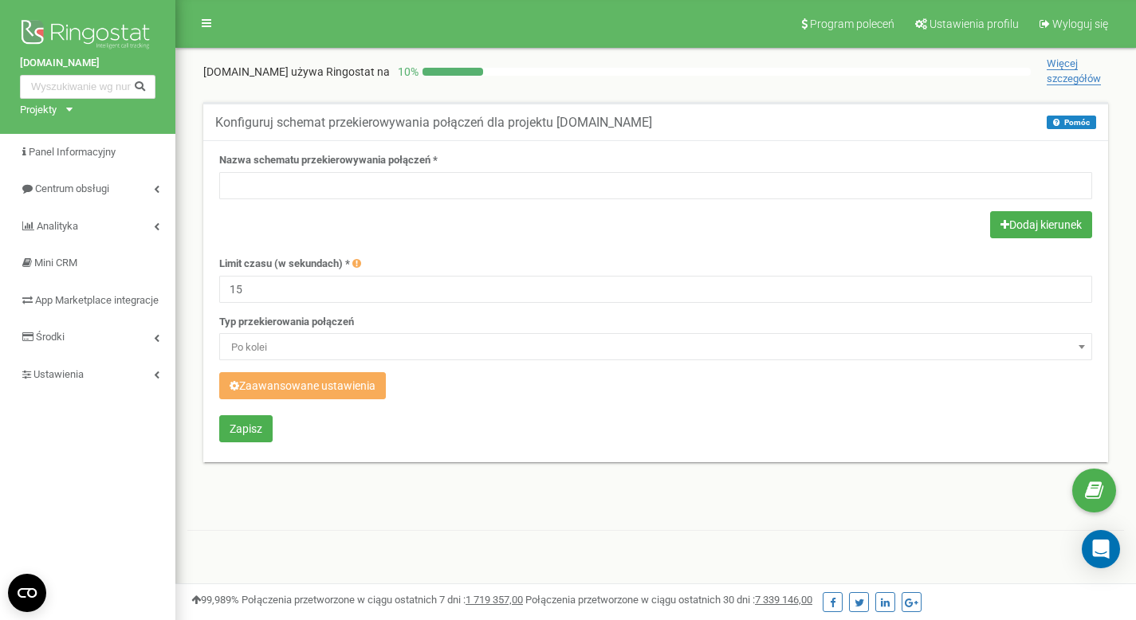
click at [492, 242] on form "Nazwa schematu przekierowywania połączeń * Dodaj kierunek Limit czasu (w sekund…" at bounding box center [655, 299] width 873 height 293
click at [461, 237] on div at bounding box center [655, 226] width 873 height 31
click at [567, 236] on div at bounding box center [655, 226] width 873 height 31
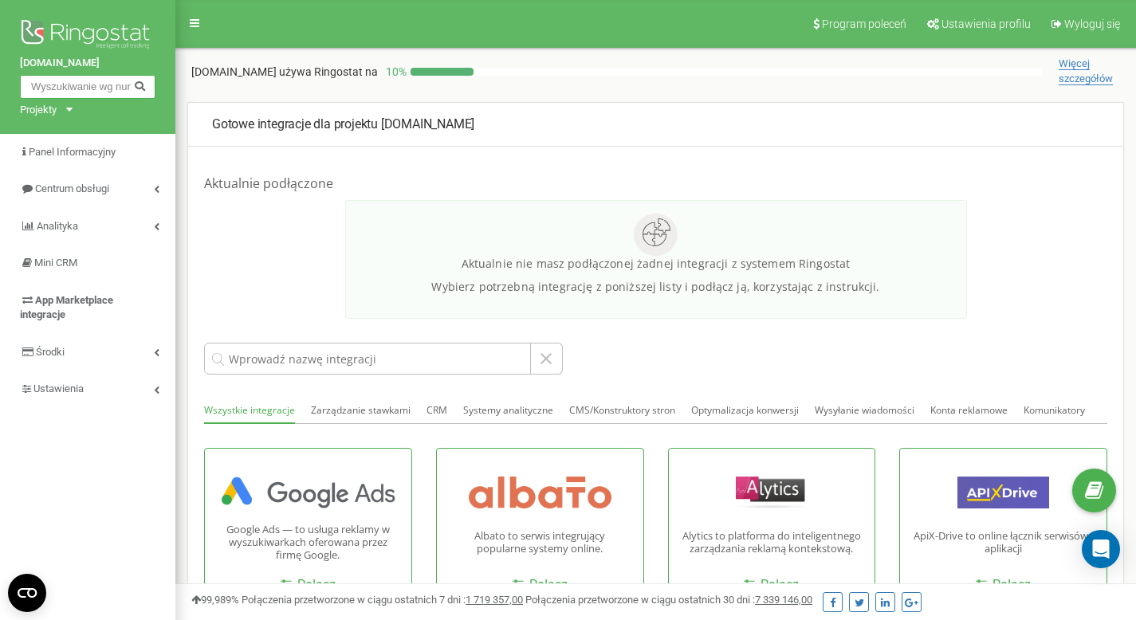
click at [103, 84] on input "text" at bounding box center [88, 87] width 136 height 24
click at [87, 82] on input "text" at bounding box center [88, 87] width 136 height 24
click at [1008, 31] on link "Ustawienia profilu" at bounding box center [978, 24] width 122 height 48
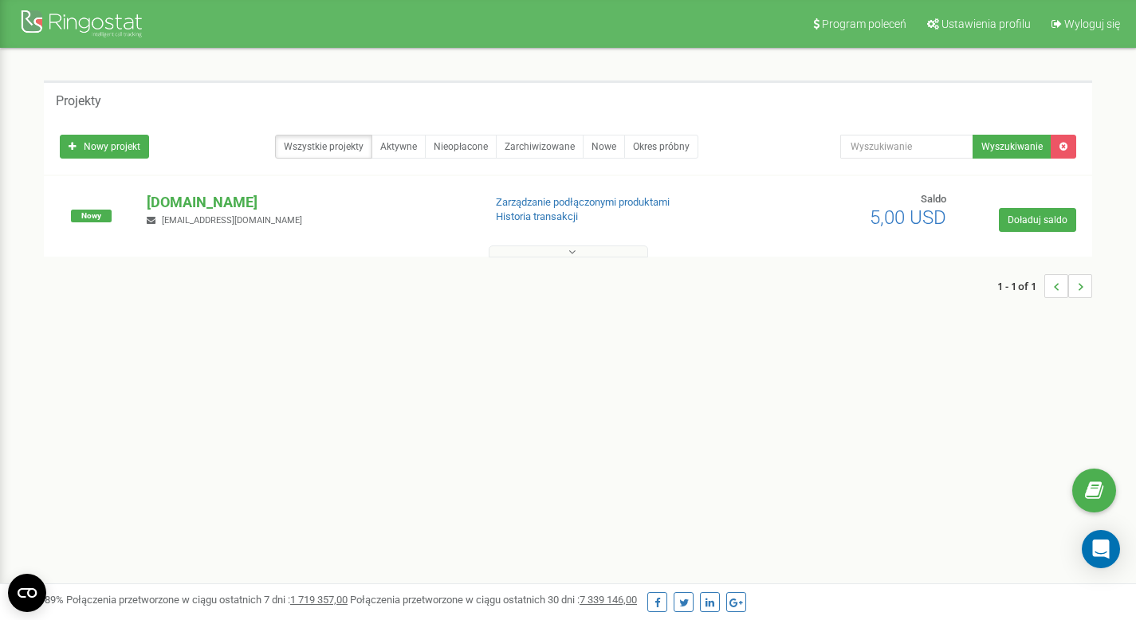
click at [192, 207] on p "[DOMAIN_NAME]" at bounding box center [308, 202] width 323 height 21
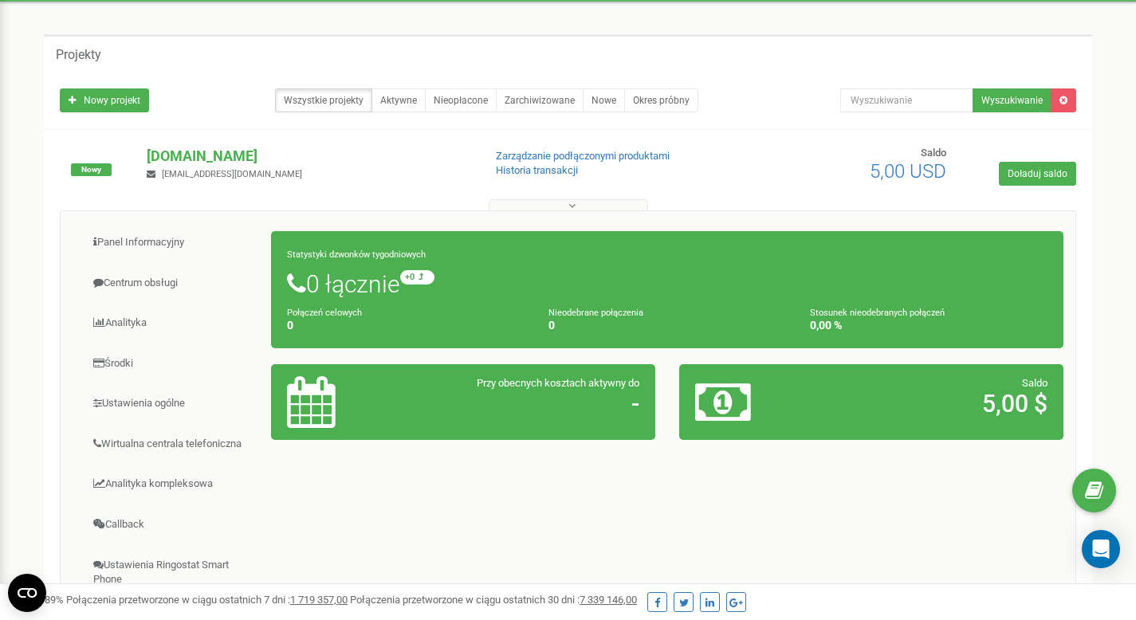
scroll to position [152, 0]
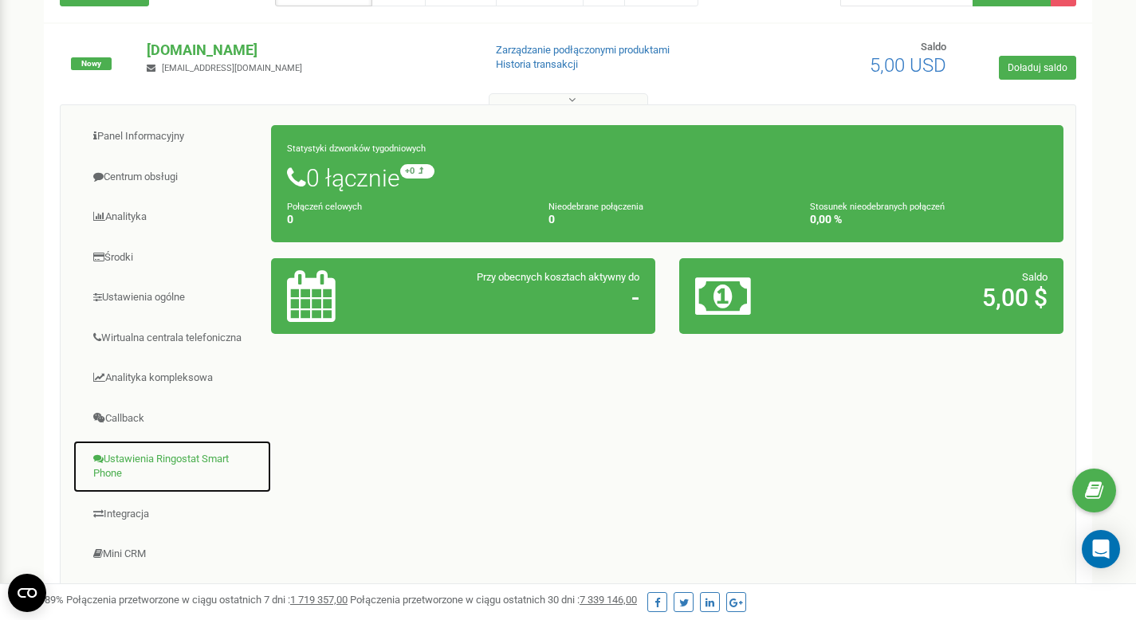
click at [132, 468] on link "Ustawienia Ringostat Smart Phone" at bounding box center [172, 466] width 199 height 53
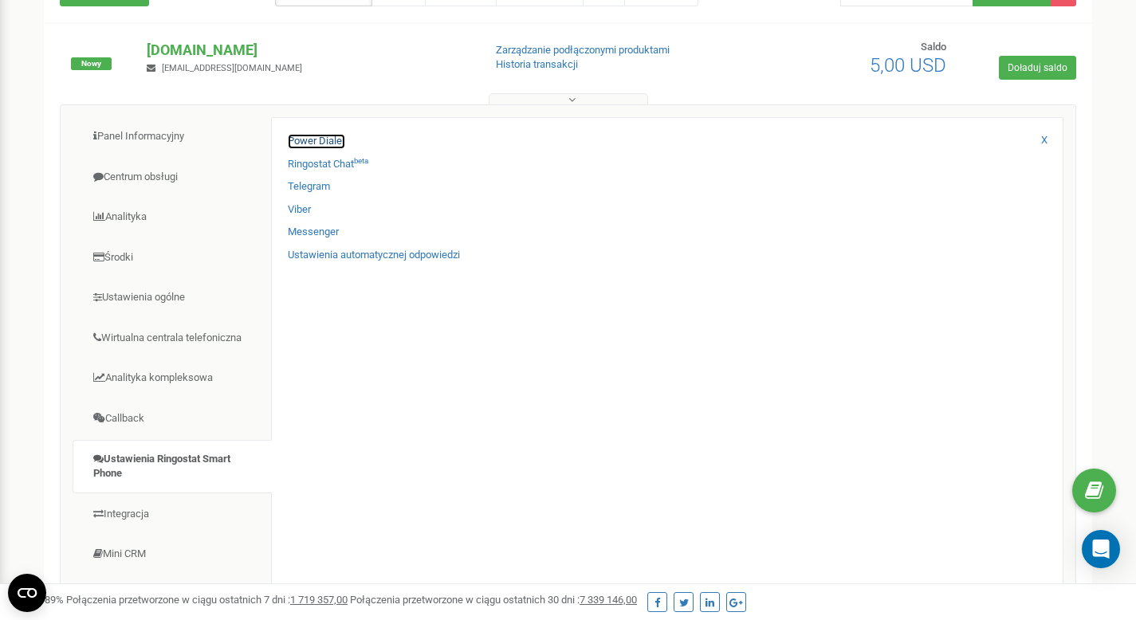
click at [324, 142] on link "Power Dialer" at bounding box center [316, 141] width 57 height 15
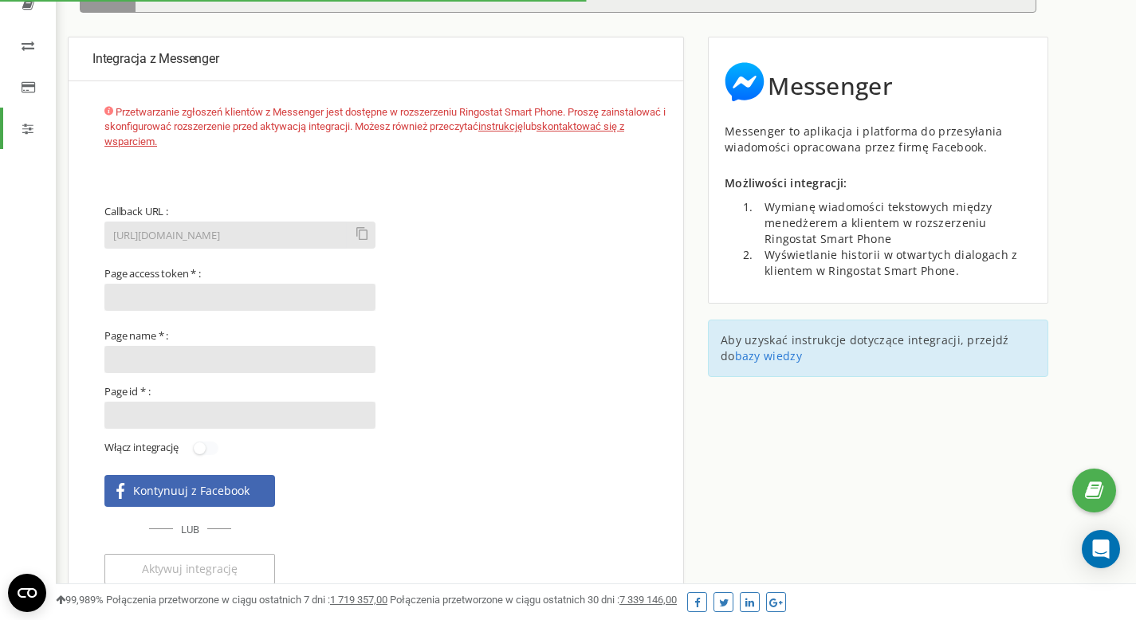
scroll to position [315, 0]
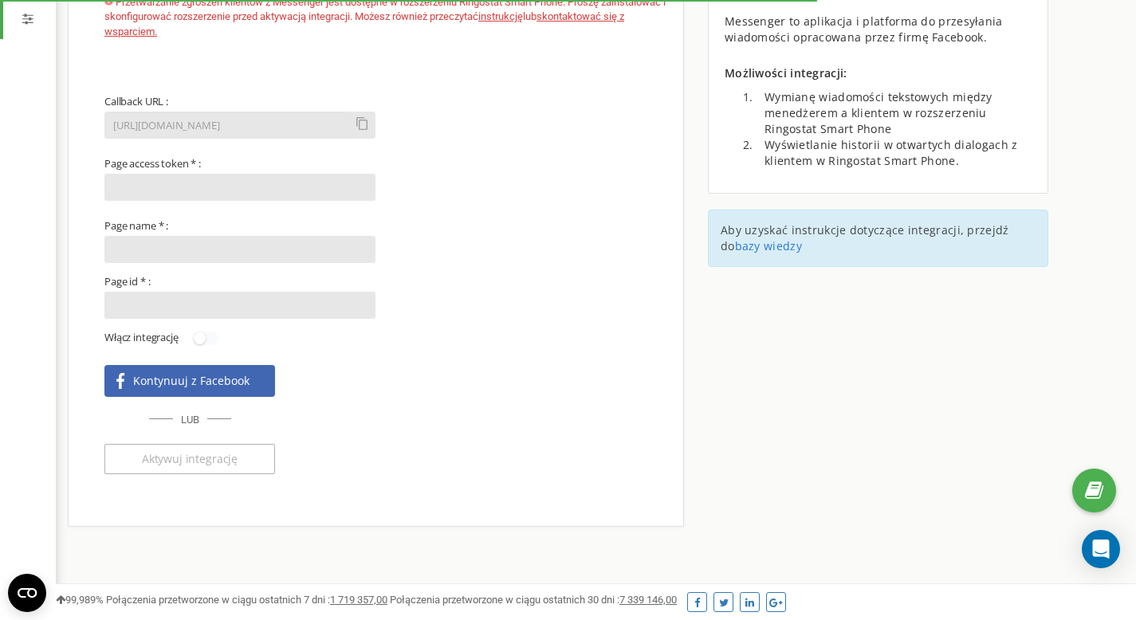
click at [249, 371] on div "Kontynuuj z Facebook" at bounding box center [189, 381] width 171 height 32
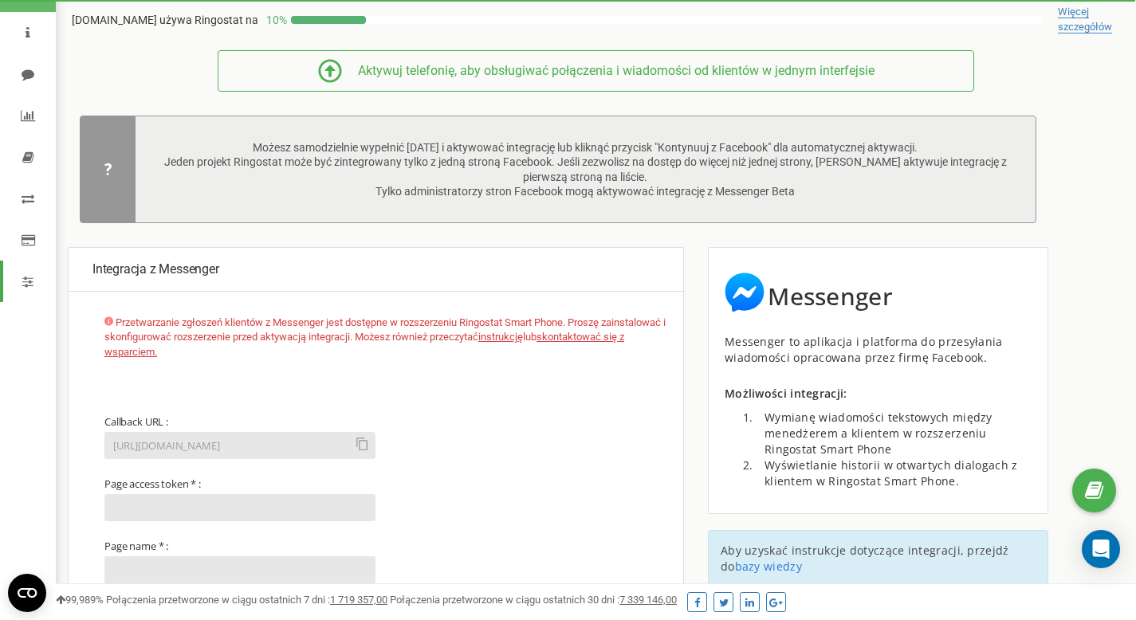
scroll to position [49, 0]
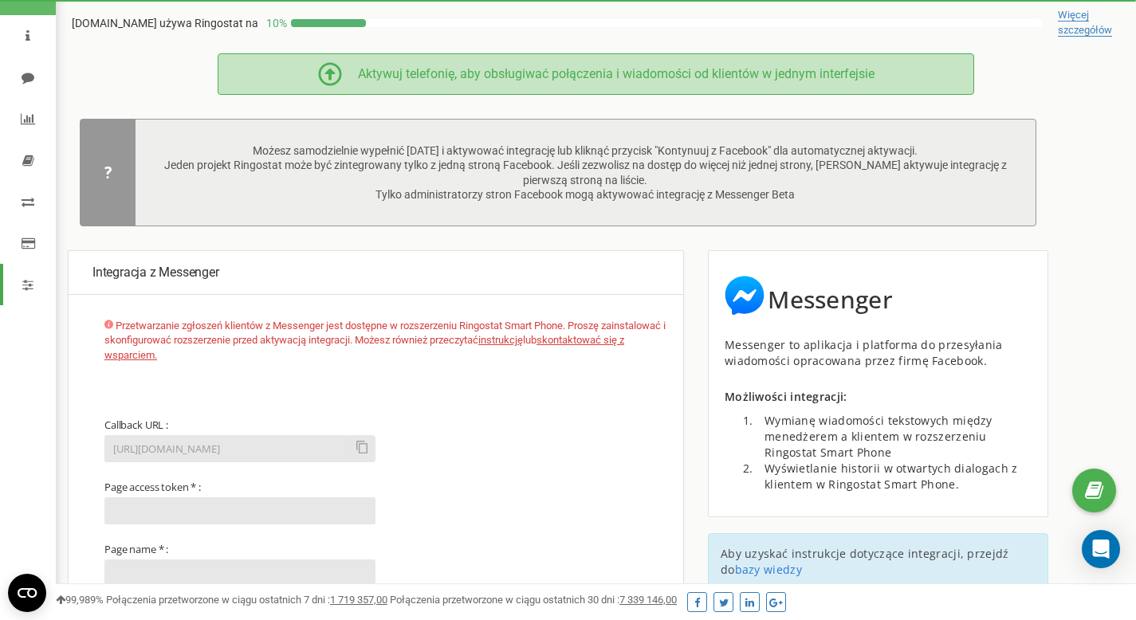
click at [806, 87] on div "Aktywuj telefonię, aby obsługiwać połączenia i wiadomości od klientów w jednym …" at bounding box center [596, 73] width 756 height 41
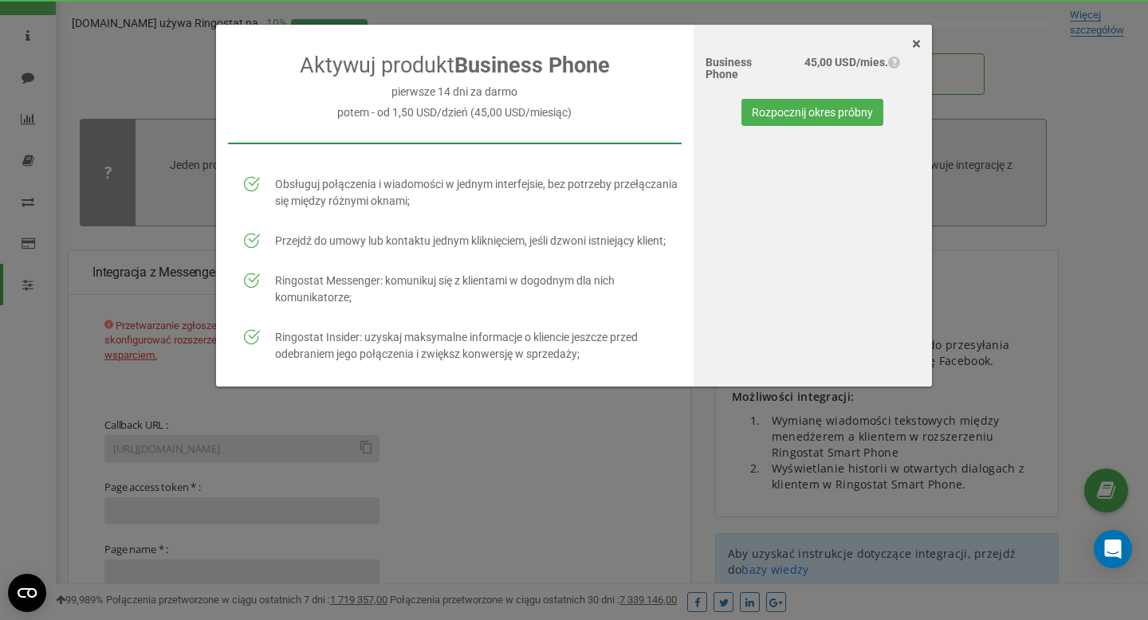
click at [920, 41] on span "×" at bounding box center [916, 43] width 9 height 19
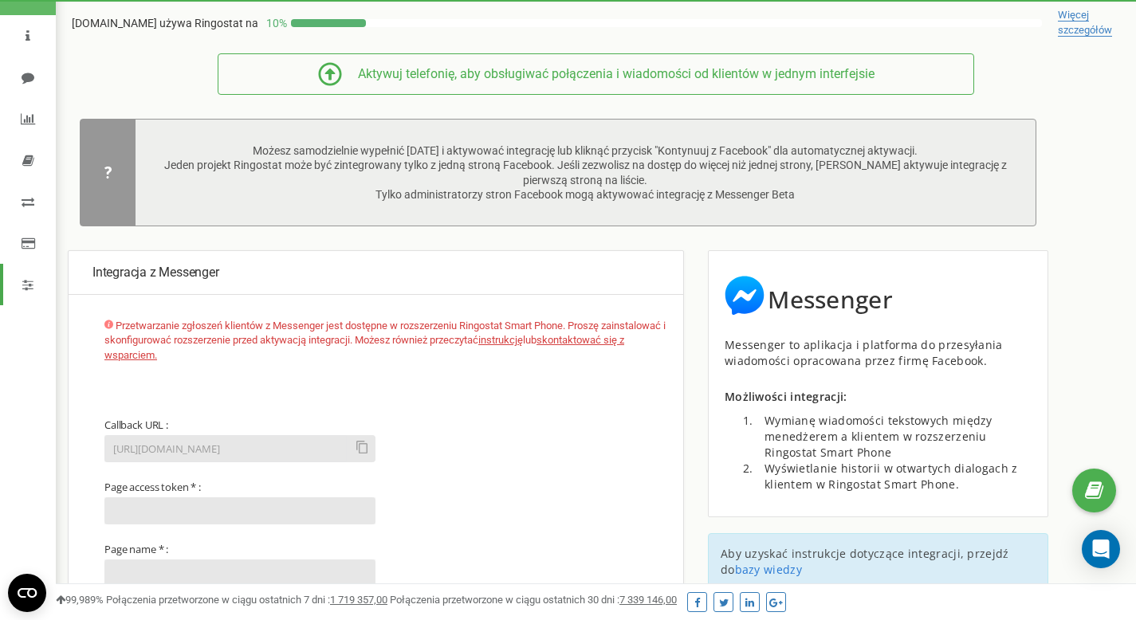
scroll to position [0, 0]
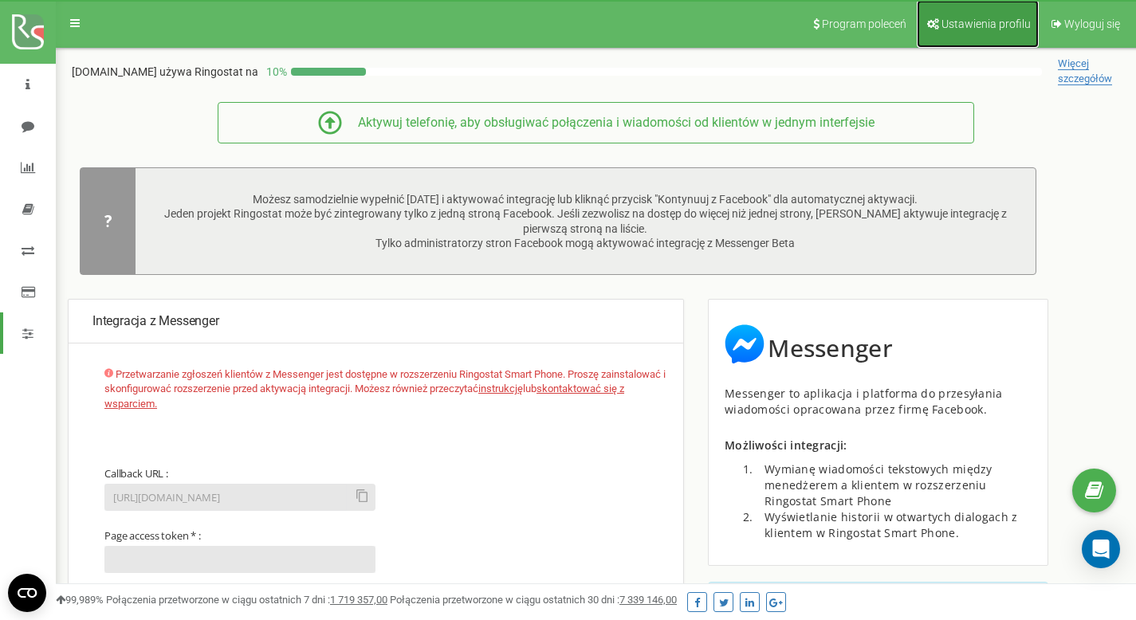
click at [955, 28] on span "Ustawienia profilu" at bounding box center [985, 24] width 89 height 13
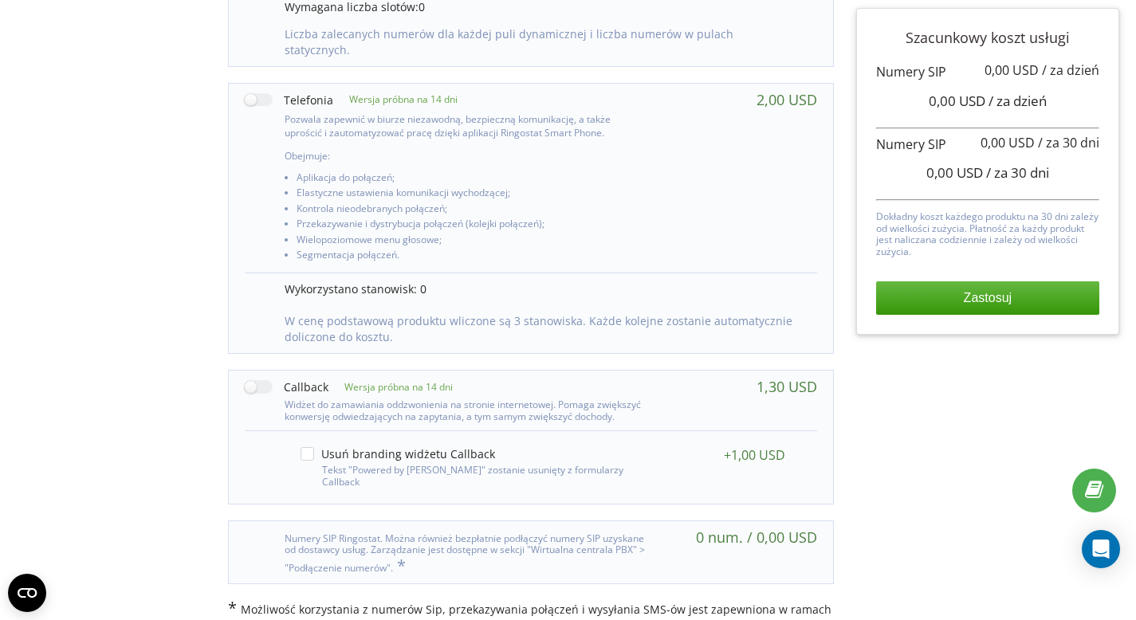
scroll to position [650, 0]
click at [259, 89] on label at bounding box center [289, 97] width 88 height 17
checkbox input "true"
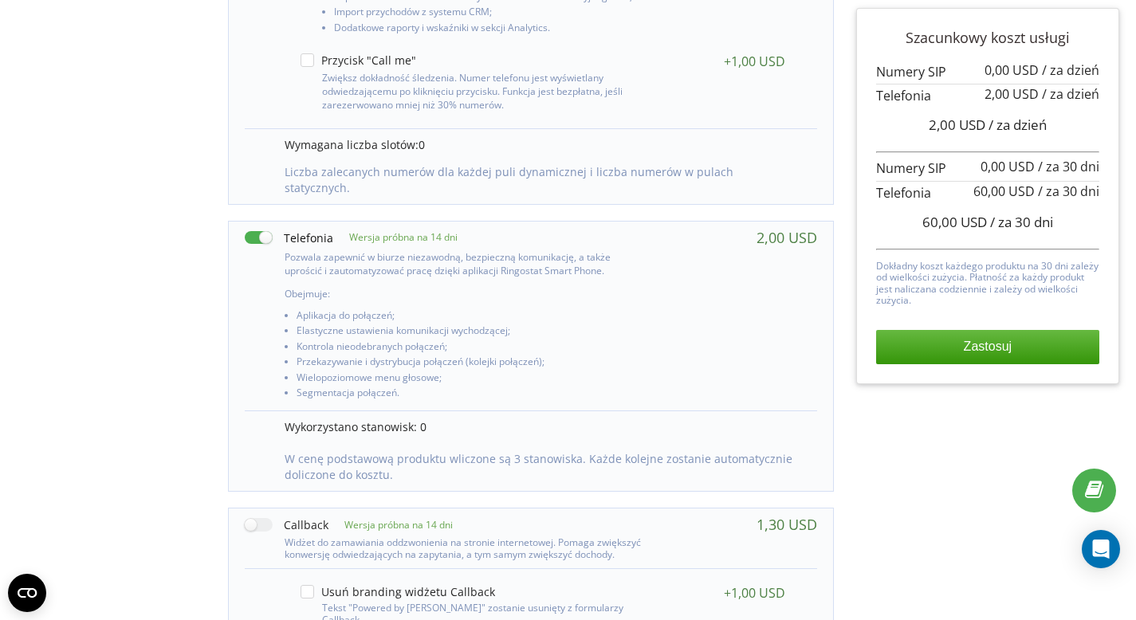
scroll to position [513, 0]
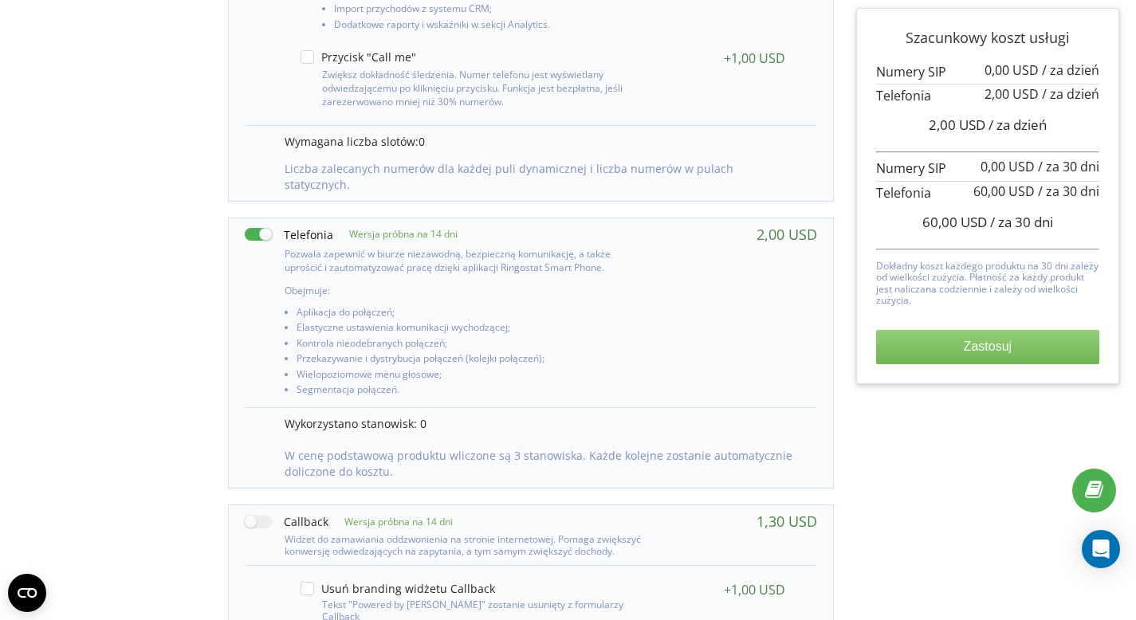
click at [1013, 355] on button "Zastosuj" at bounding box center [987, 346] width 223 height 33
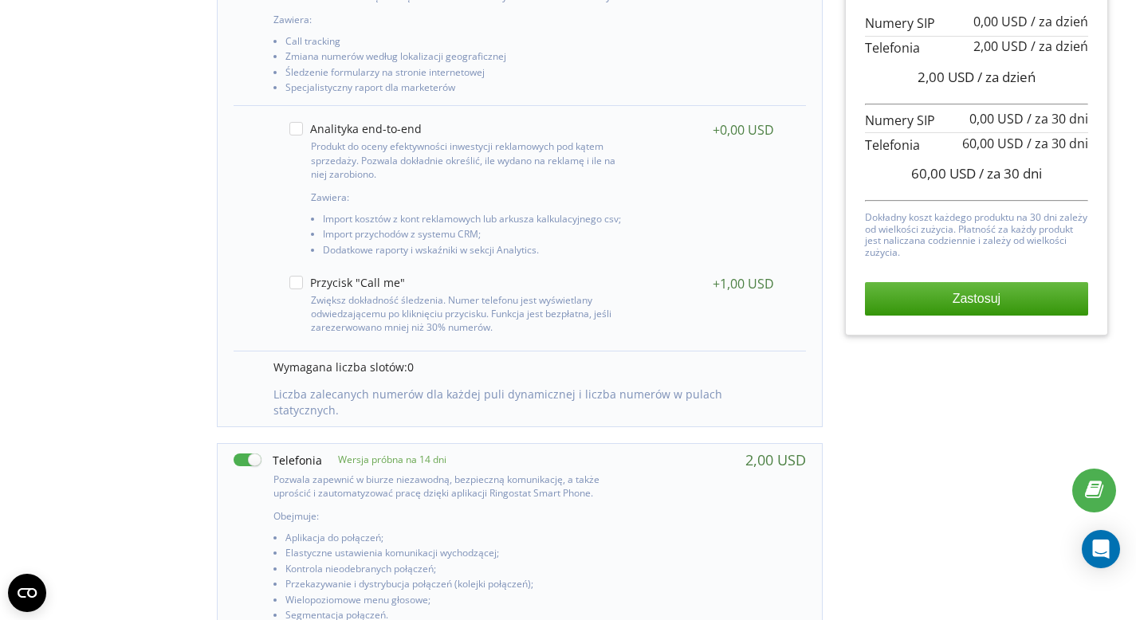
scroll to position [0, 11]
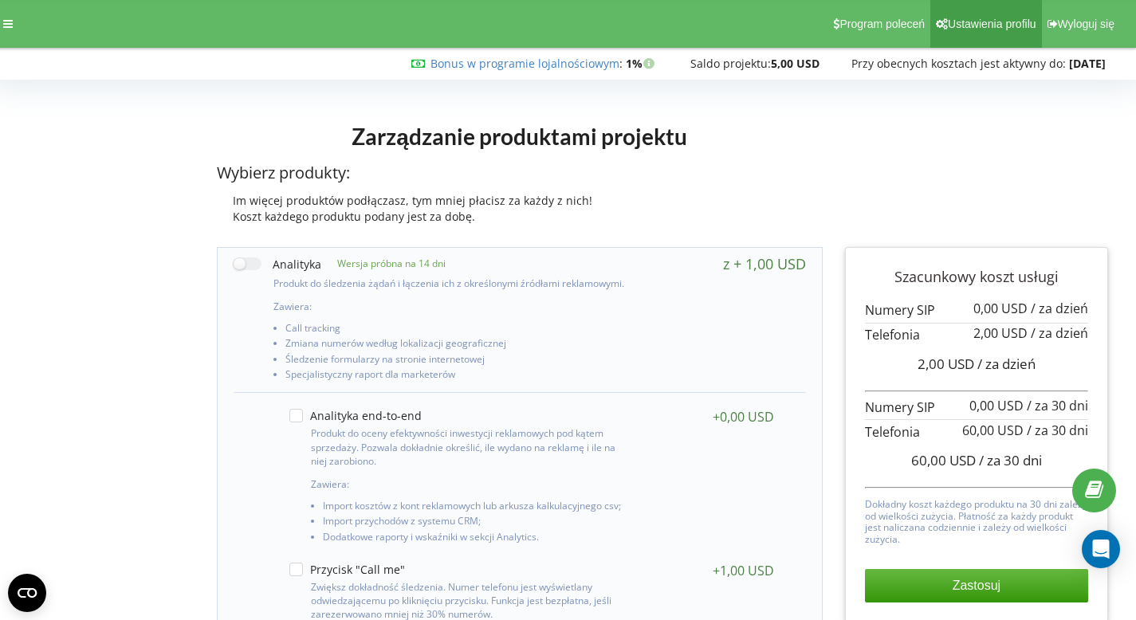
click at [964, 27] on span "Ustawienia profilu" at bounding box center [992, 24] width 88 height 13
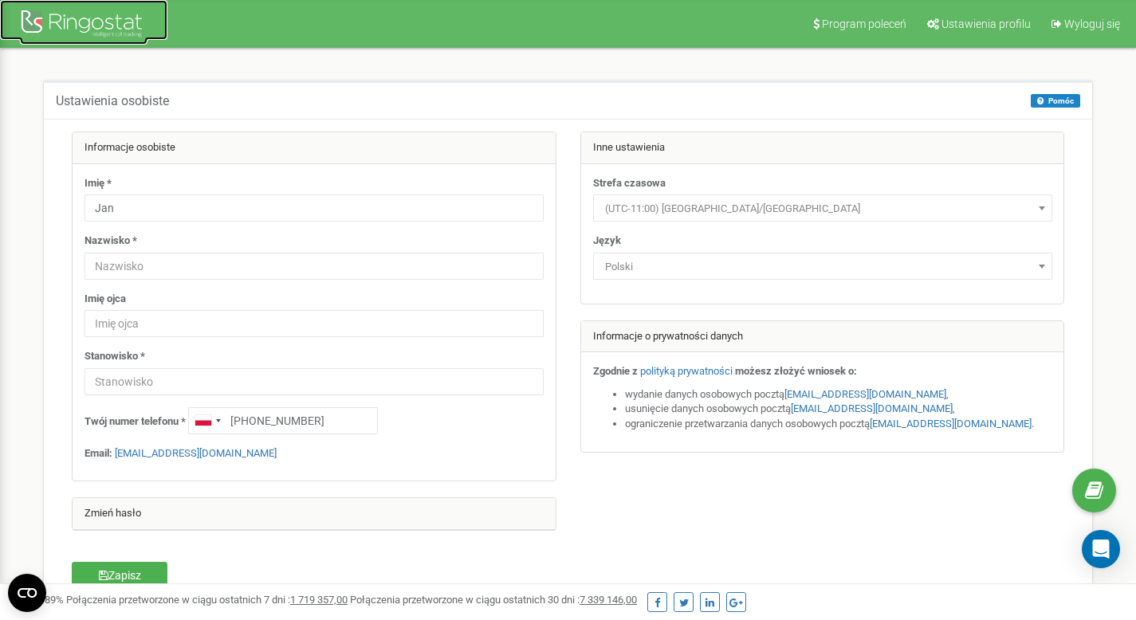
click at [69, 31] on div at bounding box center [84, 25] width 128 height 38
click at [1094, 480] on icon at bounding box center [1094, 491] width 18 height 24
